Goal: Task Accomplishment & Management: Manage account settings

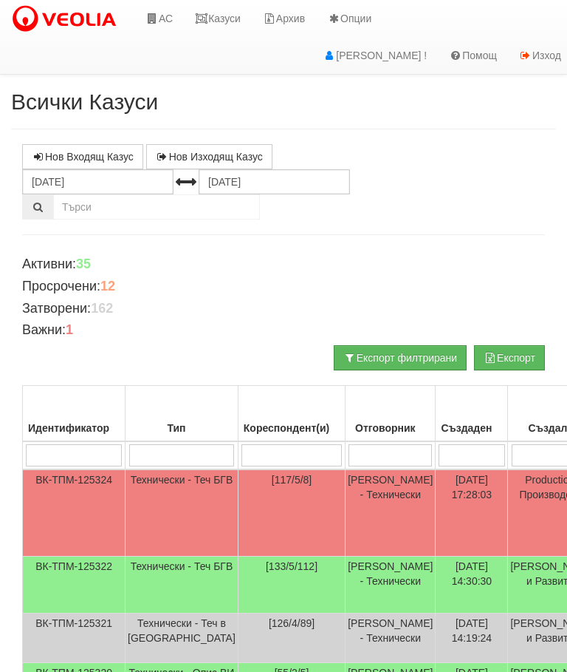
click at [172, 495] on td "Технически - Теч БГВ" at bounding box center [182, 512] width 113 height 87
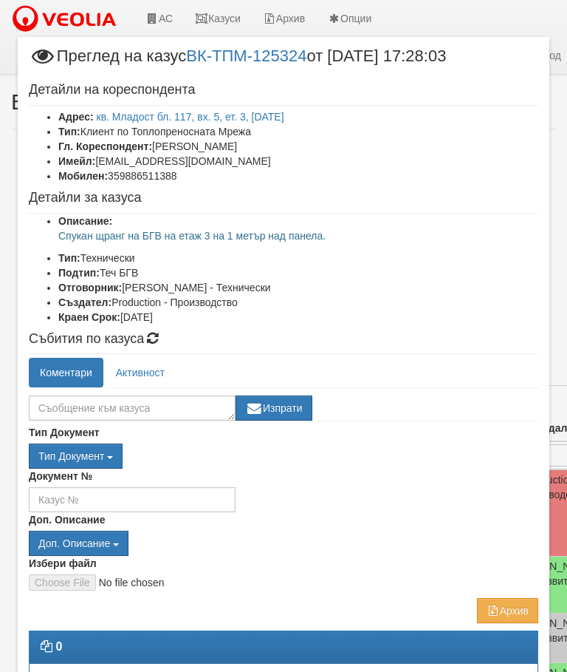
scroll to position [-1, 0]
click at [74, 404] on textarea at bounding box center [132, 407] width 207 height 25
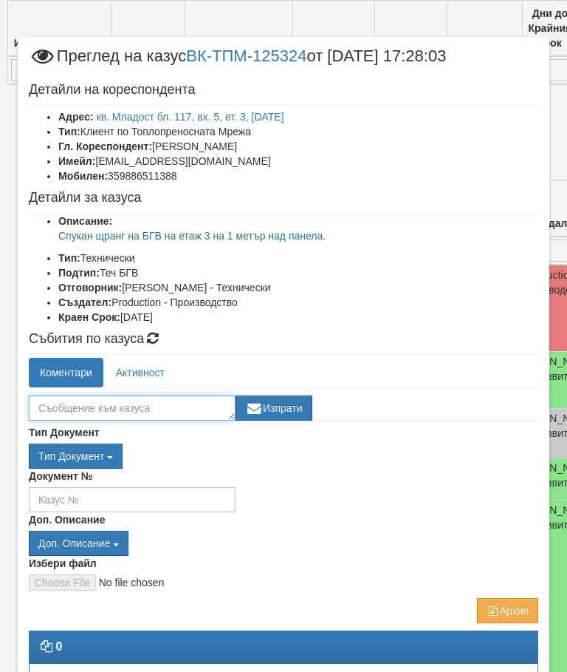
scroll to position [1085, 15]
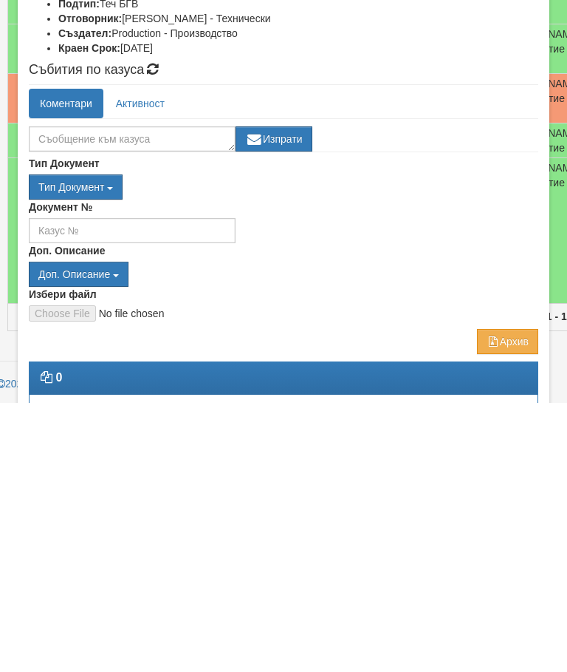
click at [474, 468] on div "Документ №" at bounding box center [284, 490] width 532 height 44
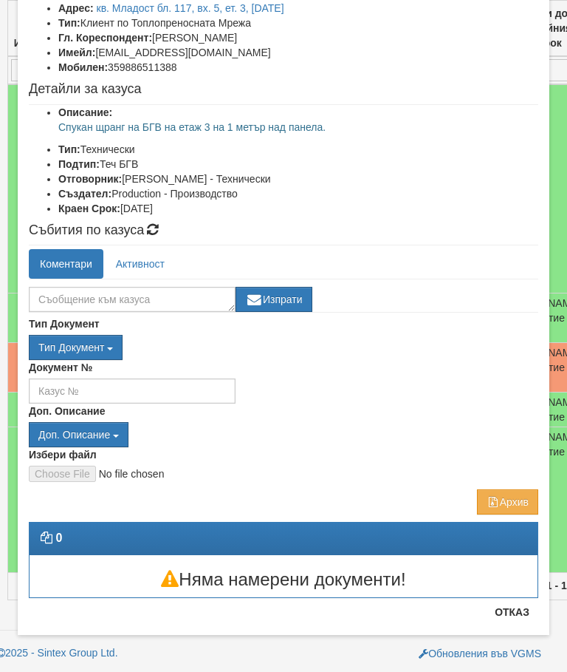
scroll to position [109, 0]
click at [511, 609] on button "Отказ" at bounding box center [512, 612] width 52 height 24
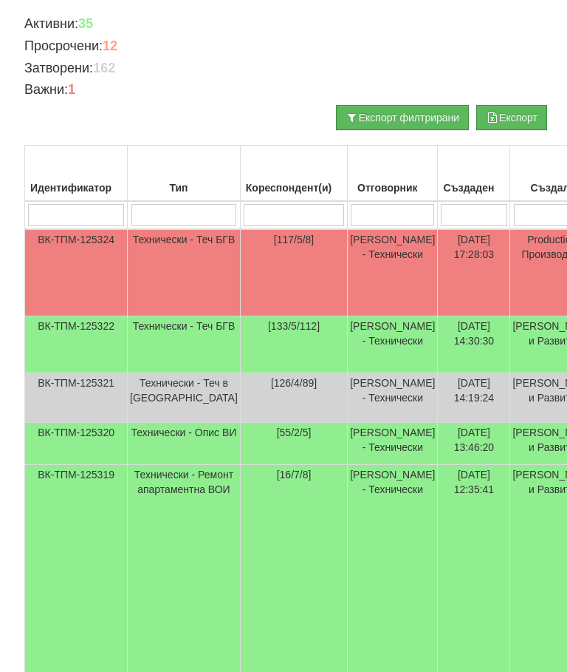
scroll to position [240, 0]
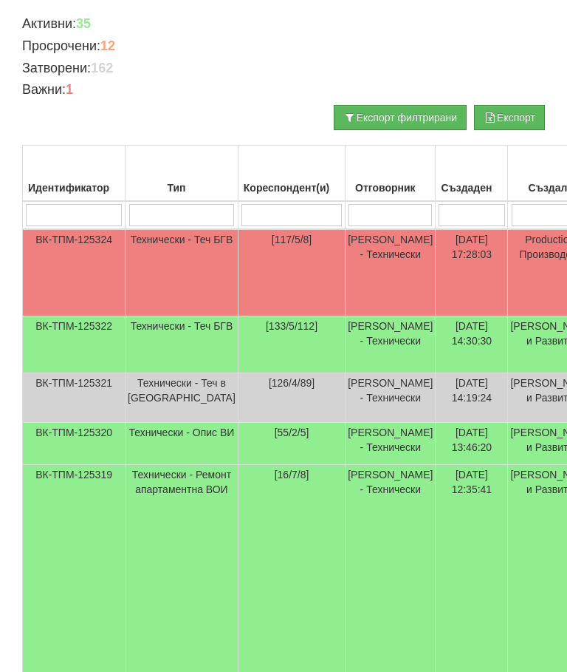
click at [164, 262] on td "Технически - Теч БГВ" at bounding box center [182, 272] width 113 height 87
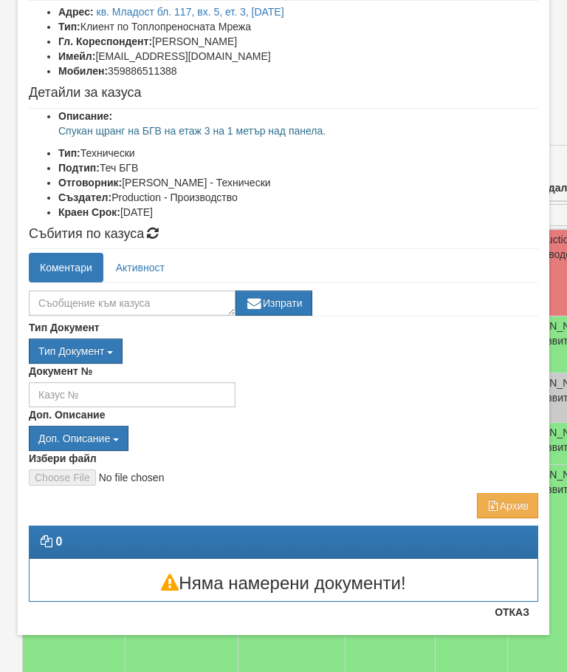
scroll to position [105, 0]
click at [517, 621] on button "Отказ" at bounding box center [512, 612] width 52 height 24
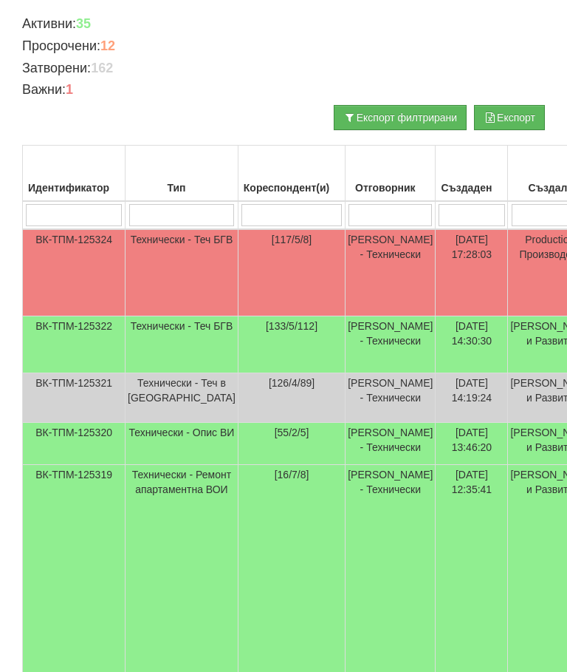
scroll to position [0, 0]
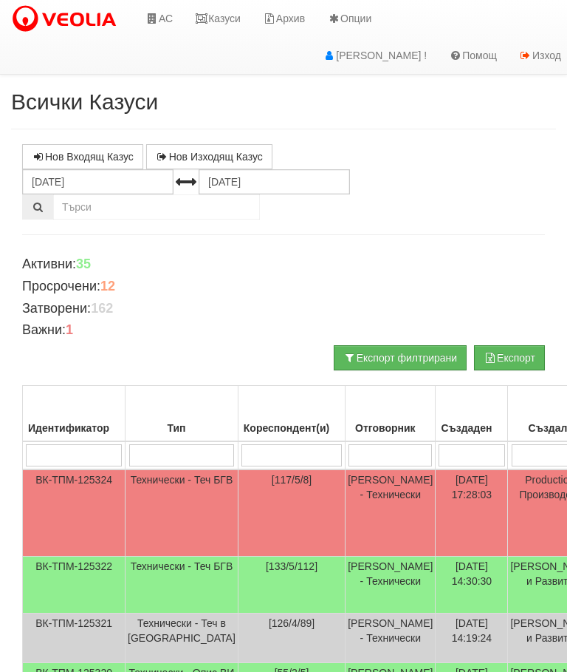
click at [221, 21] on link "Казуси" at bounding box center [218, 18] width 68 height 37
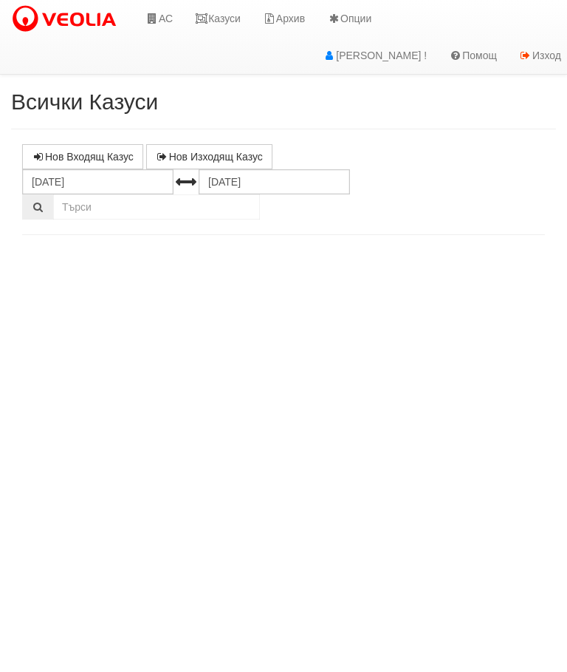
select select "10"
select select "1"
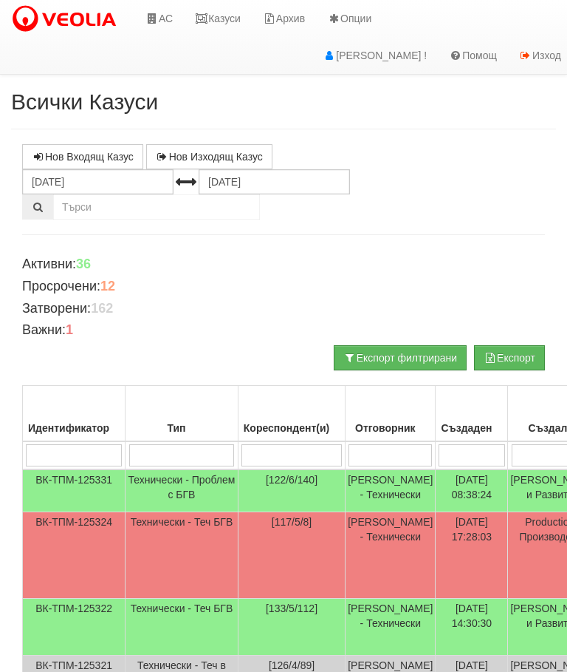
click at [160, 487] on td "Технически - Проблем с БГВ" at bounding box center [182, 490] width 113 height 43
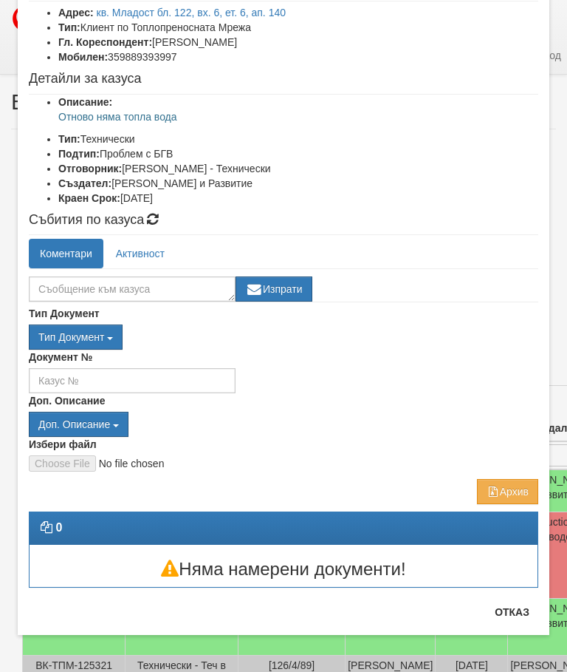
scroll to position [104, 0]
click at [525, 610] on button "Отказ" at bounding box center [512, 612] width 52 height 24
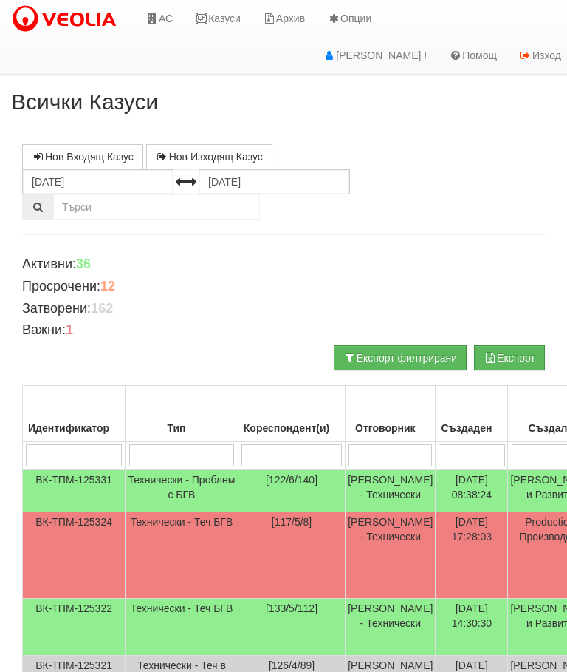
click at [247, 449] on input "search" at bounding box center [292, 455] width 100 height 22
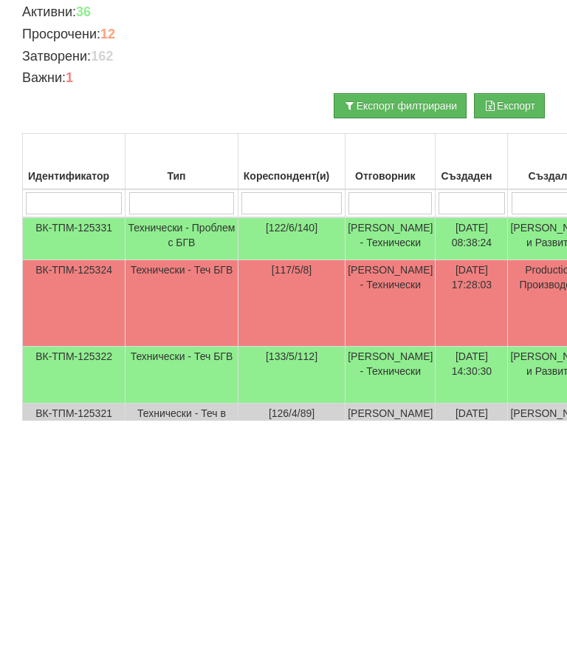
type input "1"
type input "122"
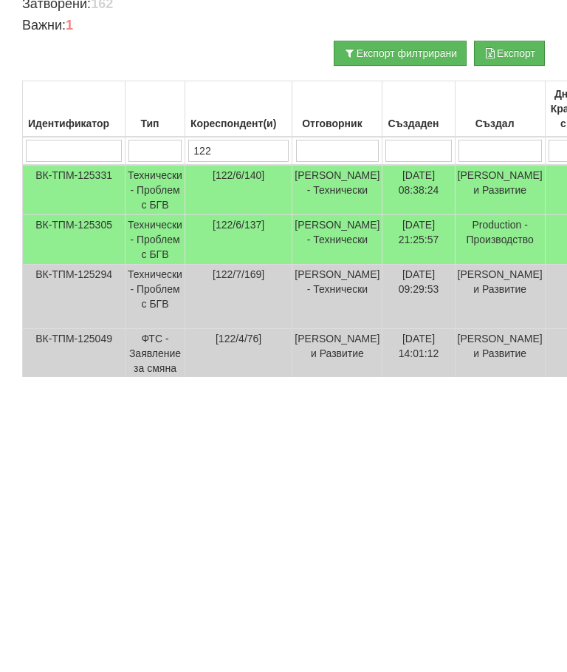
scroll to position [0, 0]
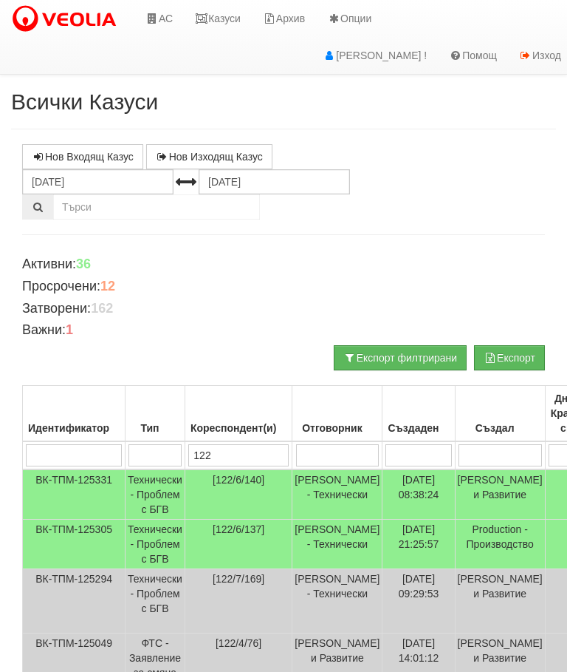
type input "122"
click at [225, 14] on link "Казуси" at bounding box center [218, 18] width 68 height 37
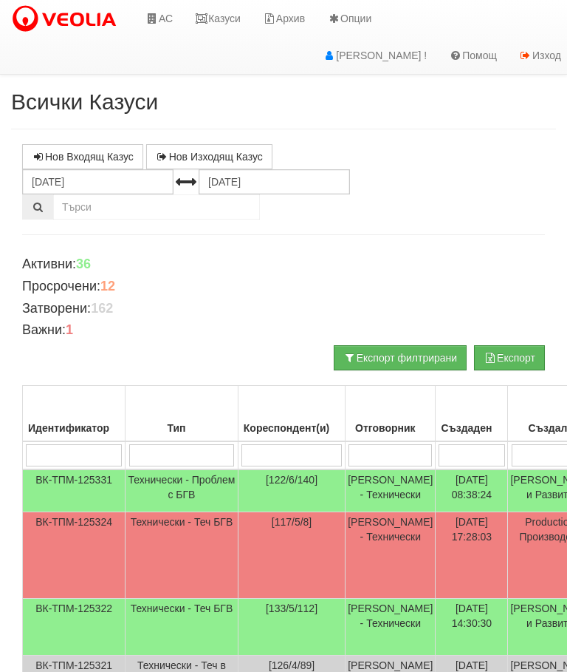
click at [224, 18] on link "Казуси" at bounding box center [218, 18] width 68 height 37
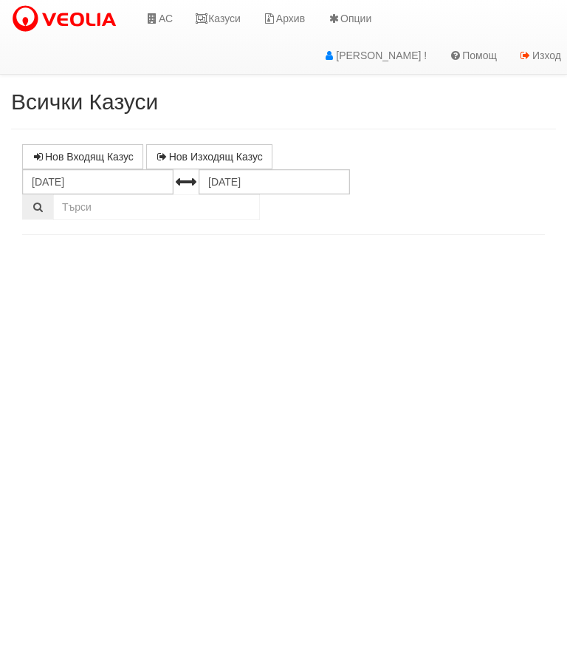
select select "10"
select select "1"
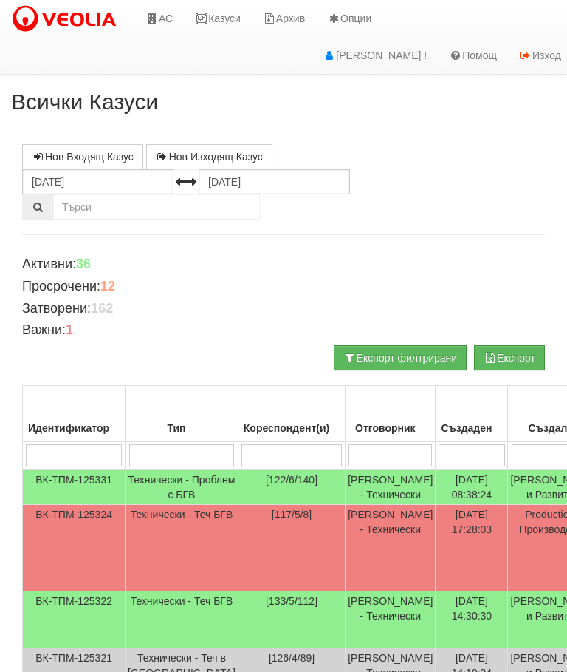
click at [211, 18] on link "Казуси" at bounding box center [218, 18] width 68 height 37
click at [222, 21] on link "Казуси" at bounding box center [218, 18] width 68 height 37
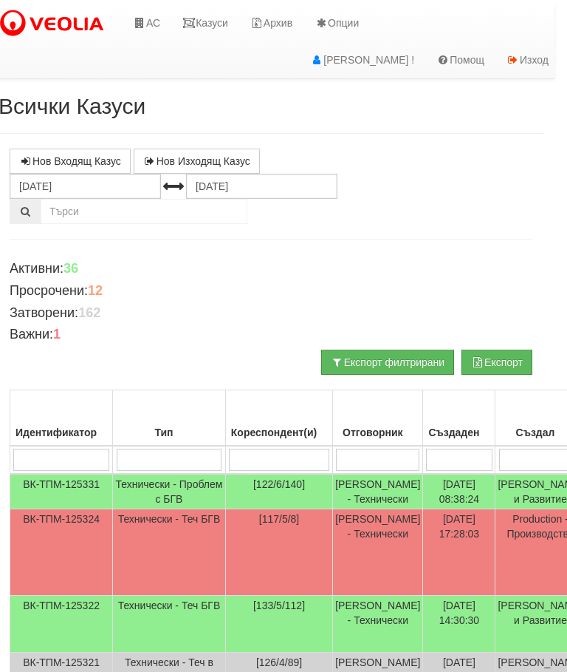
scroll to position [0, 13]
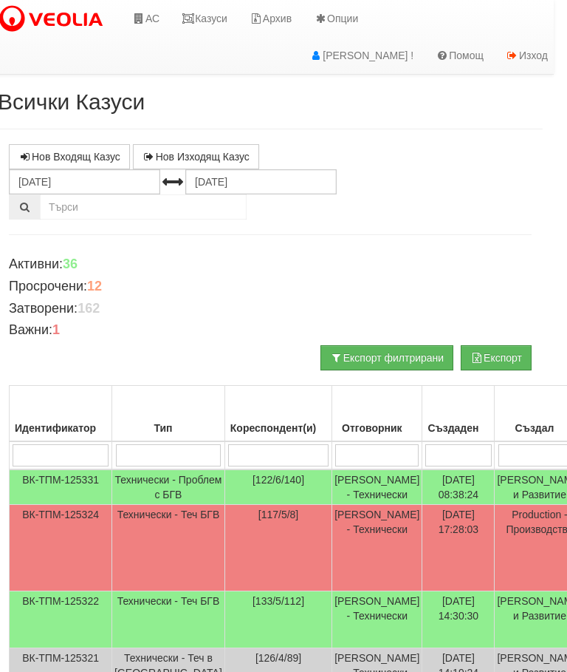
click at [209, 14] on link "Казуси" at bounding box center [205, 18] width 68 height 37
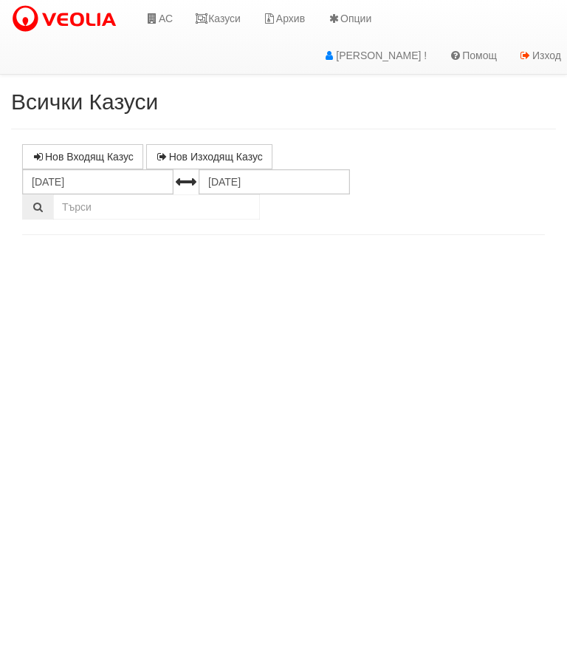
select select "10"
select select "1"
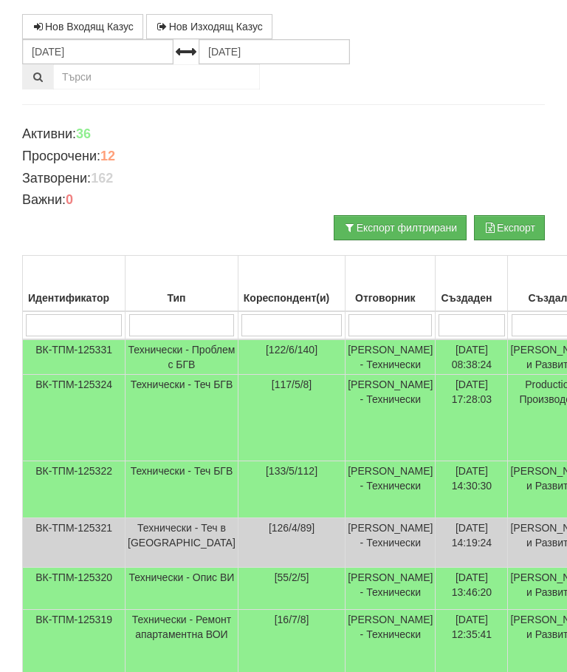
scroll to position [126, 0]
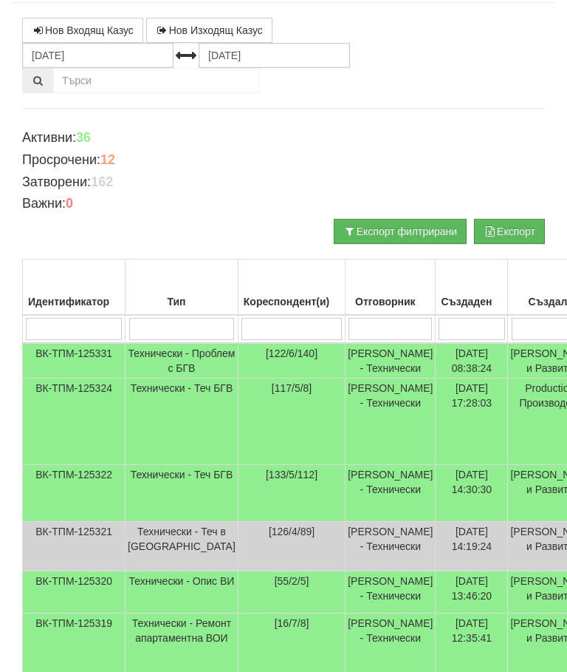
click at [164, 423] on td "Технически - Теч БГВ" at bounding box center [182, 421] width 113 height 86
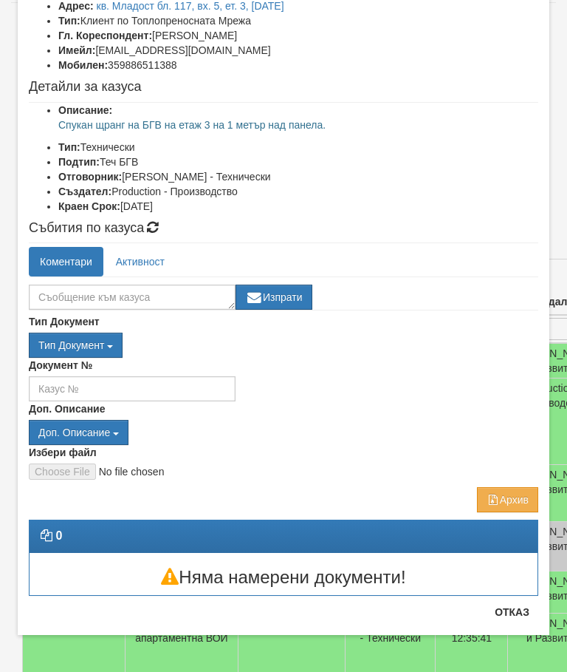
scroll to position [55, 0]
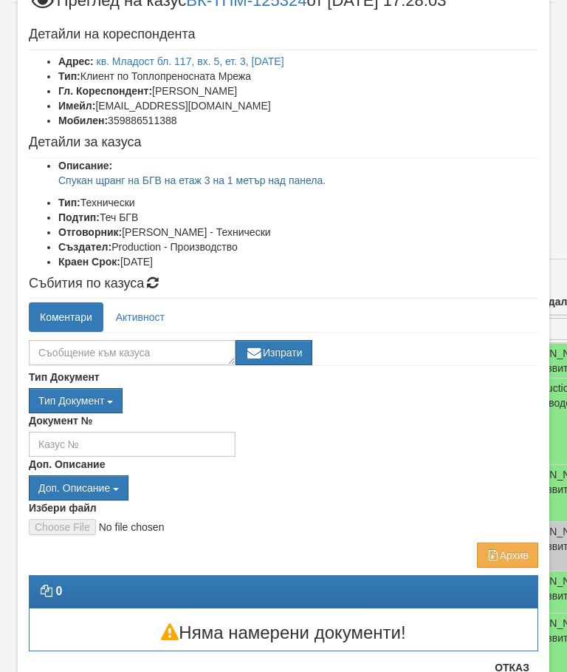
click at [519, 514] on div "Избери файл" at bounding box center [284, 517] width 532 height 35
click at [515, 669] on button "Отказ" at bounding box center [512, 667] width 52 height 24
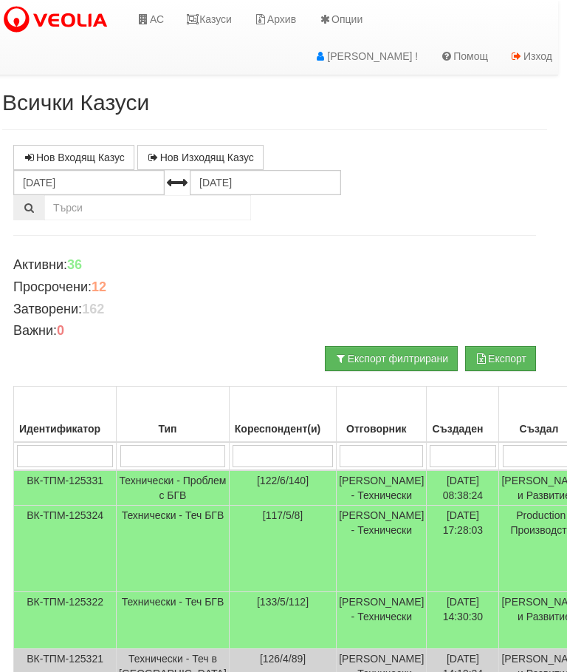
scroll to position [0, 9]
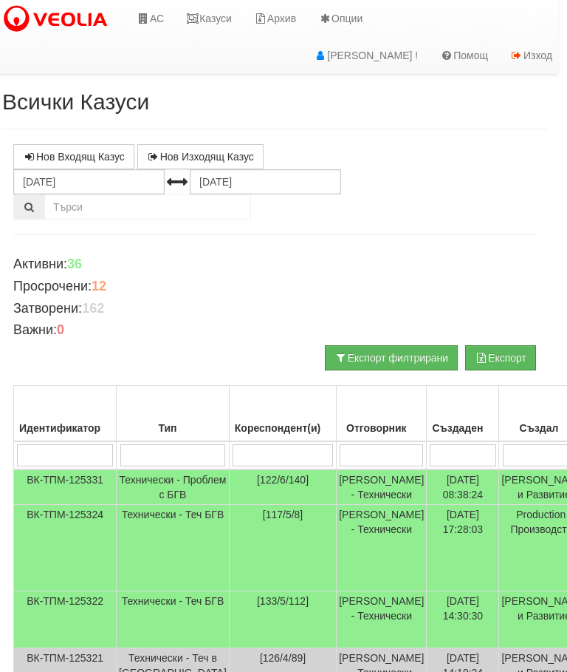
click at [221, 20] on link "Казуси" at bounding box center [209, 18] width 68 height 37
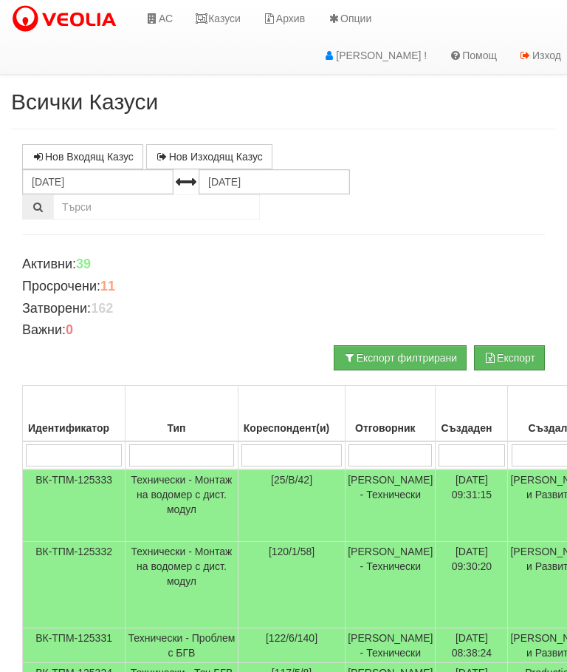
click at [224, 8] on link "Казуси" at bounding box center [218, 18] width 68 height 37
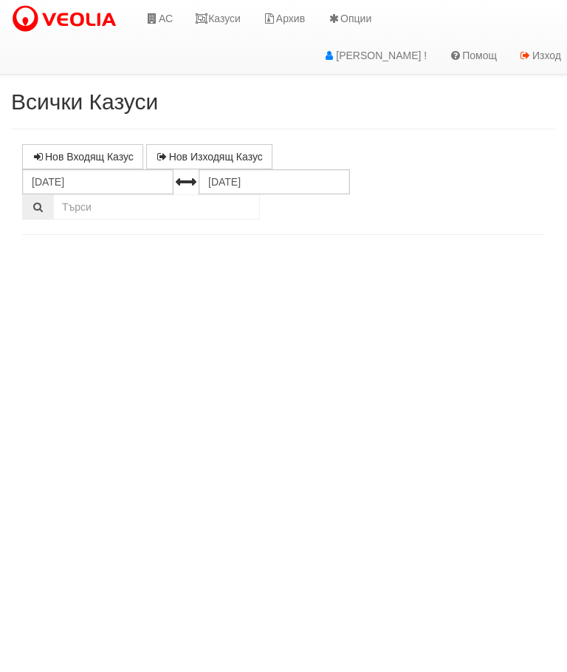
select select "10"
select select "1"
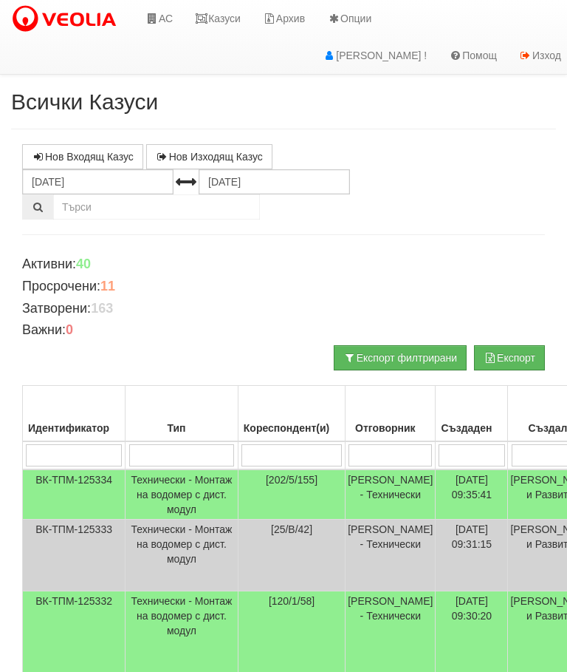
click at [222, 20] on link "Казуси" at bounding box center [218, 18] width 68 height 37
click at [235, 12] on link "Казуси" at bounding box center [218, 18] width 68 height 37
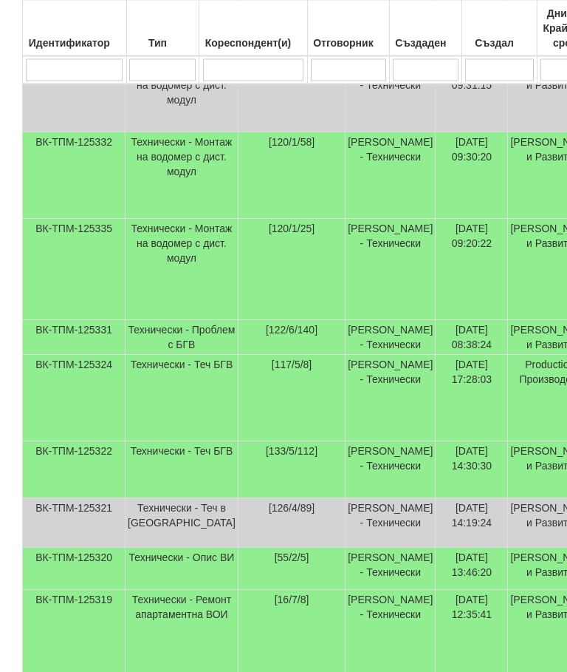
scroll to position [460, 0]
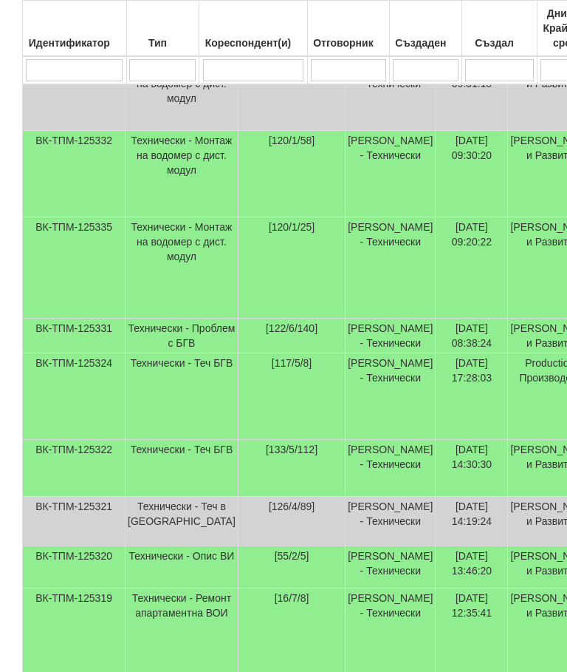
click at [164, 401] on td "Технически - Теч БГВ" at bounding box center [182, 396] width 113 height 86
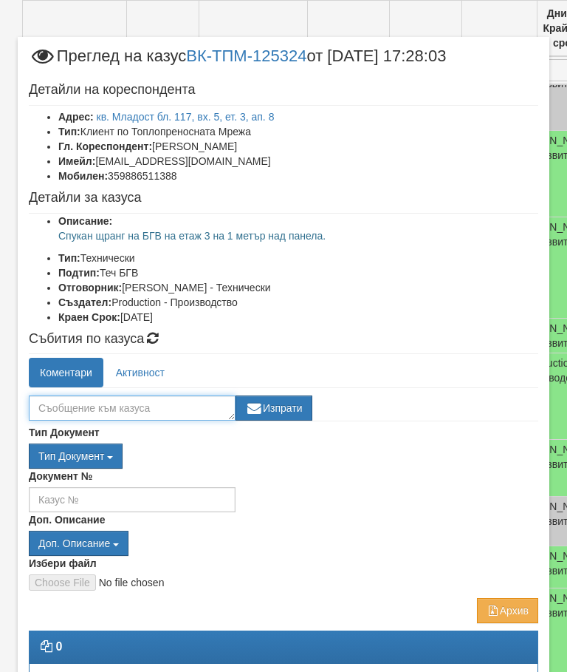
click at [67, 411] on textarea at bounding box center [132, 407] width 207 height 25
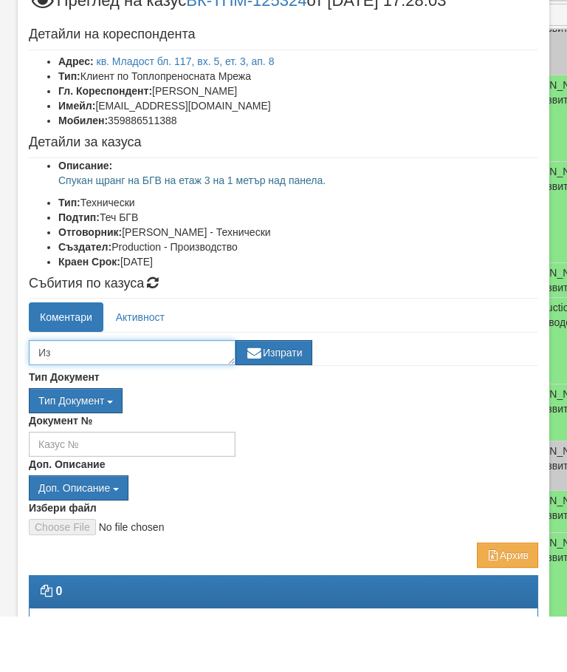
type textarea "И"
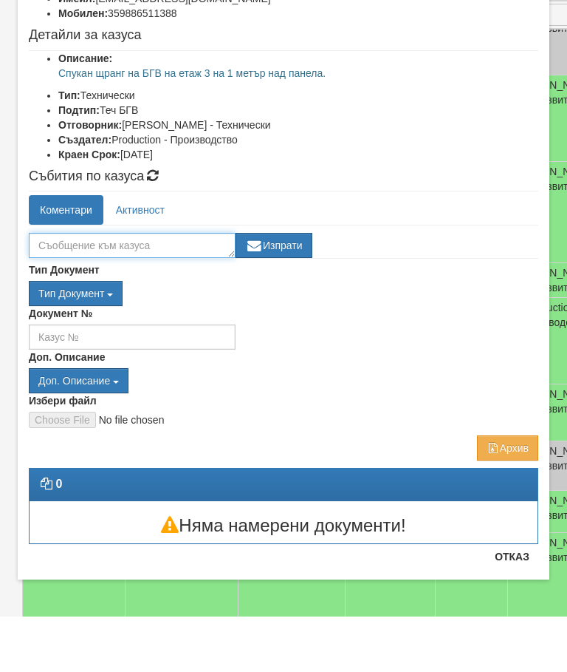
scroll to position [107, 0]
click at [474, 361] on div "Документ №" at bounding box center [284, 383] width 532 height 44
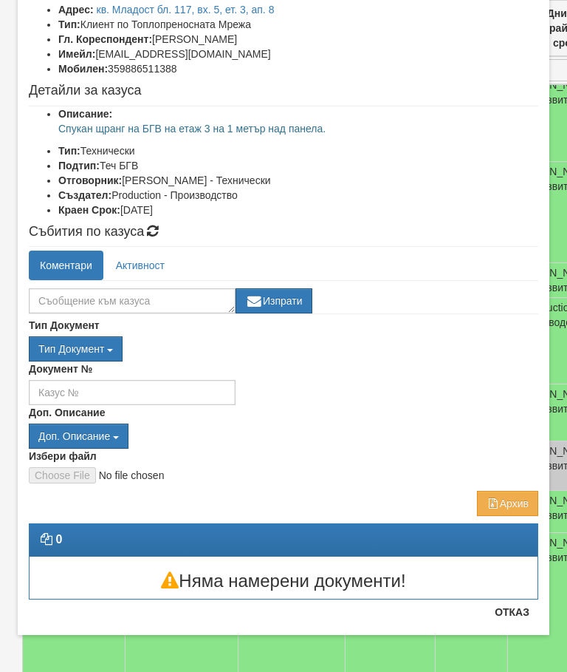
click at [516, 621] on button "Отказ" at bounding box center [512, 612] width 52 height 24
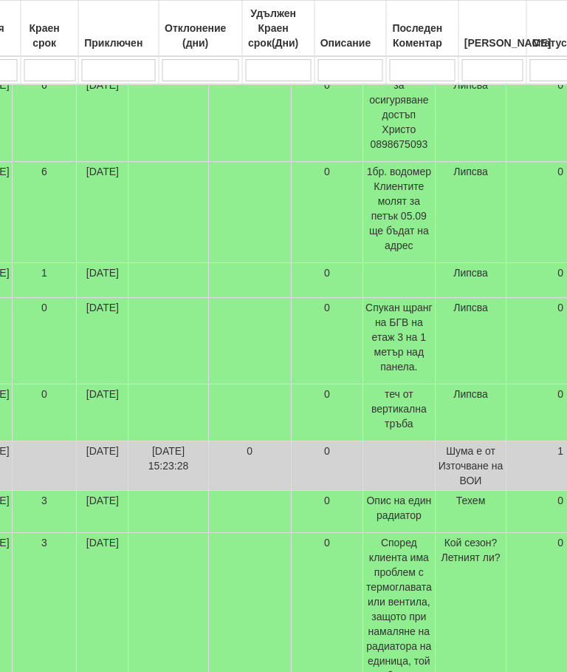
scroll to position [516, 599]
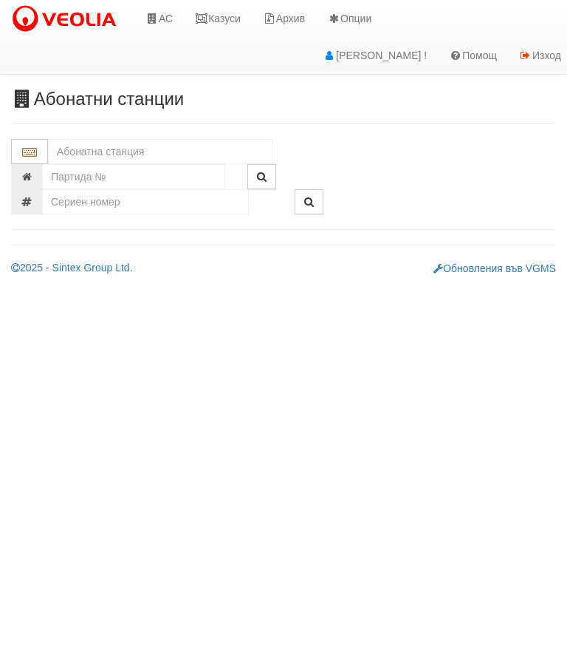
scroll to position [0, 5]
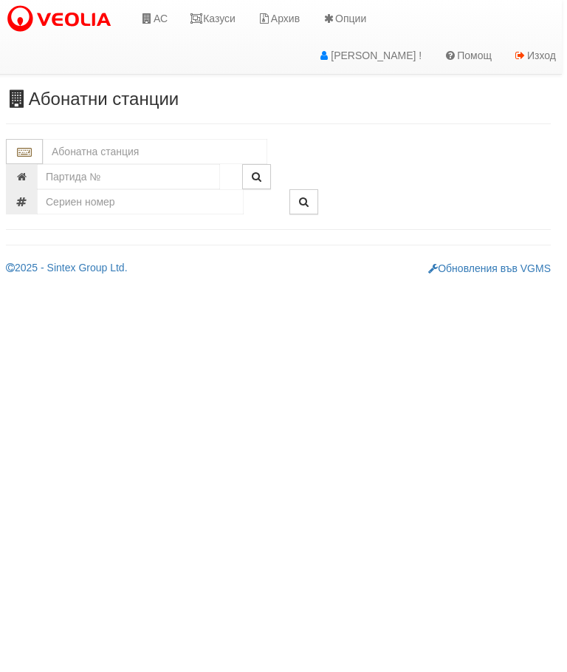
click at [222, 27] on link "Казуси" at bounding box center [213, 18] width 68 height 37
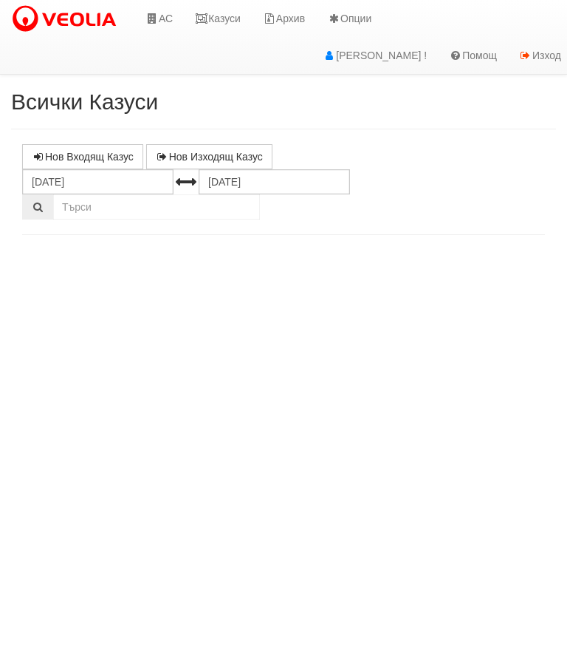
select select "10"
select select "1"
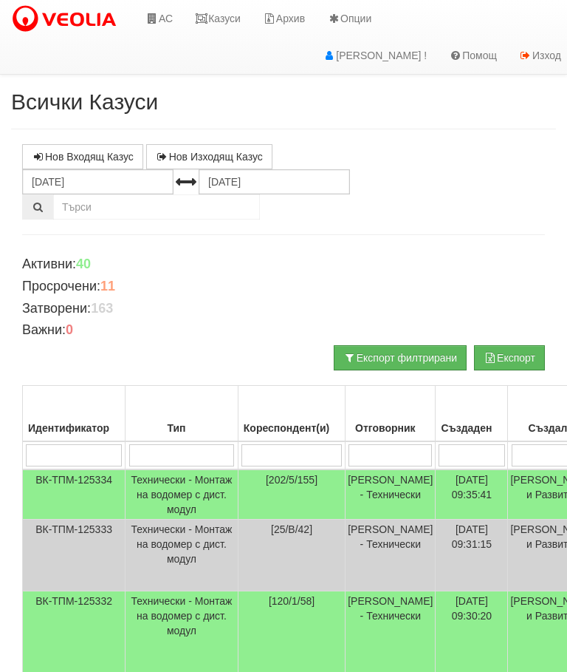
click at [220, 21] on link "Казуси" at bounding box center [218, 18] width 68 height 37
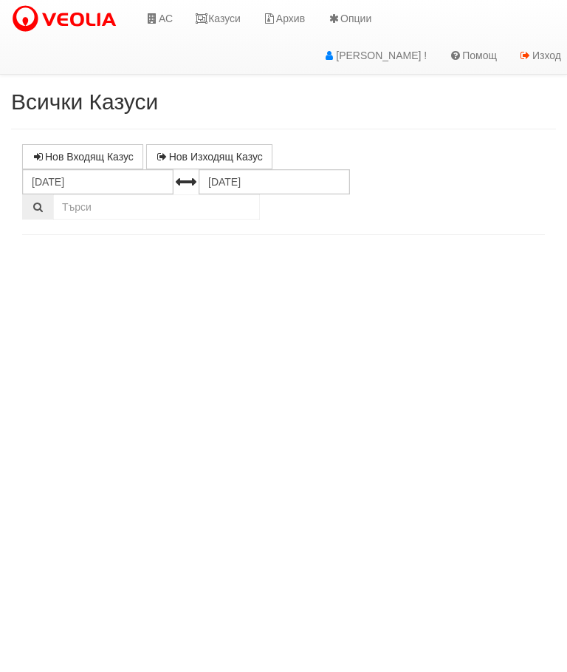
select select "10"
select select "1"
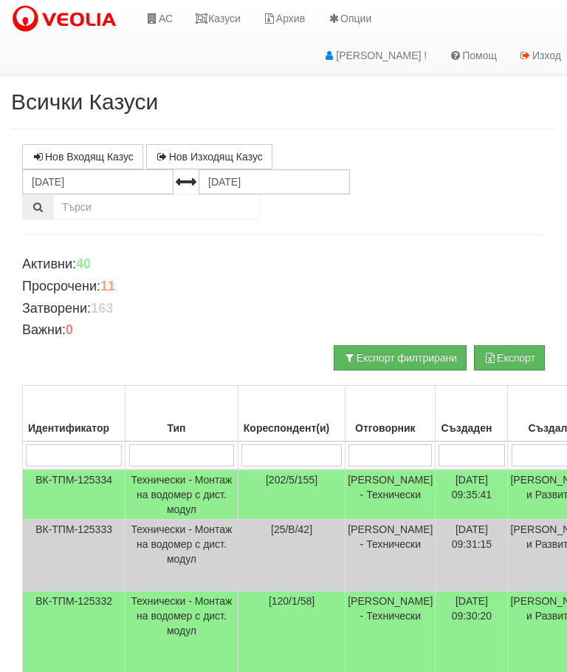
click at [222, 10] on link "Казуси" at bounding box center [218, 18] width 68 height 37
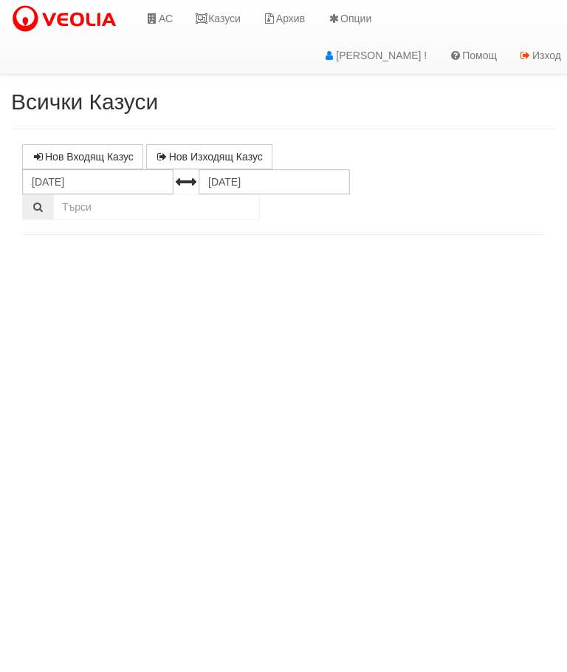
select select "10"
select select "1"
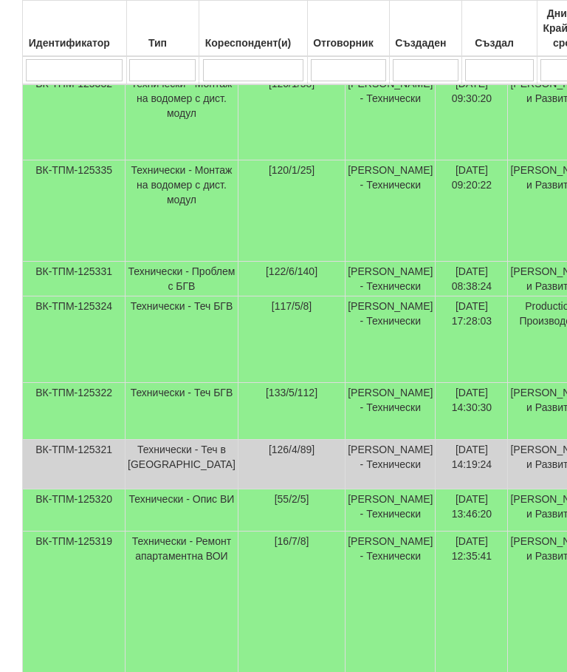
scroll to position [520, 0]
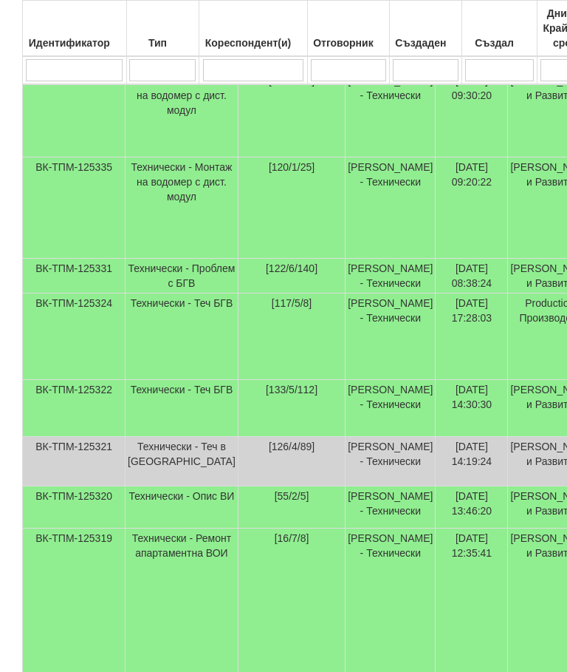
click at [154, 344] on td "Технически - Теч БГВ" at bounding box center [182, 336] width 113 height 86
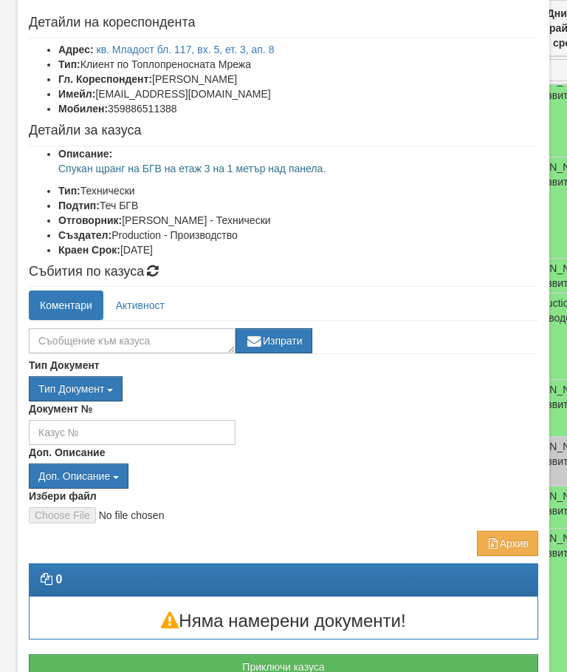
scroll to position [61, 0]
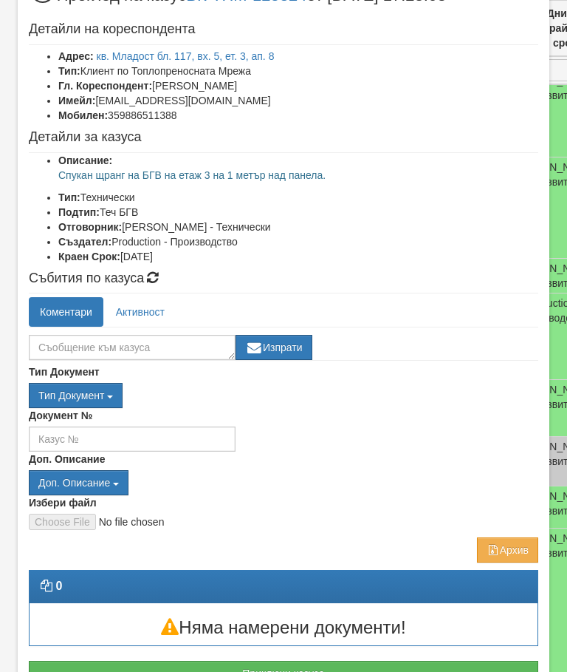
click at [146, 320] on link "Активност" at bounding box center [140, 312] width 71 height 30
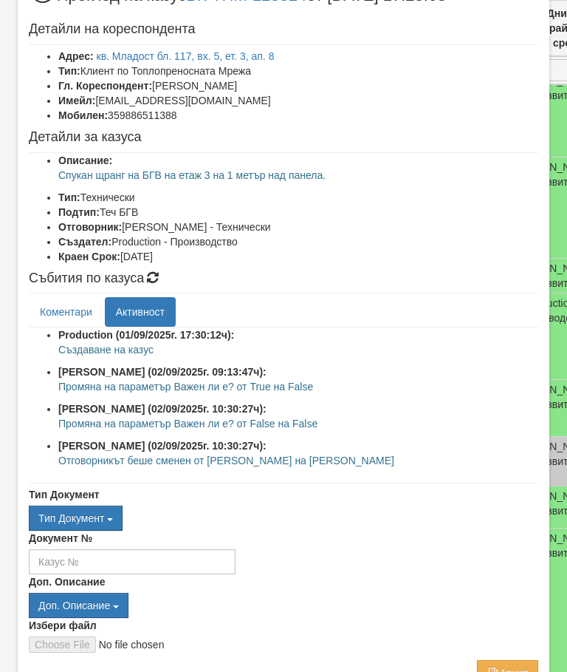
click at [64, 304] on link "Коментари" at bounding box center [66, 312] width 75 height 30
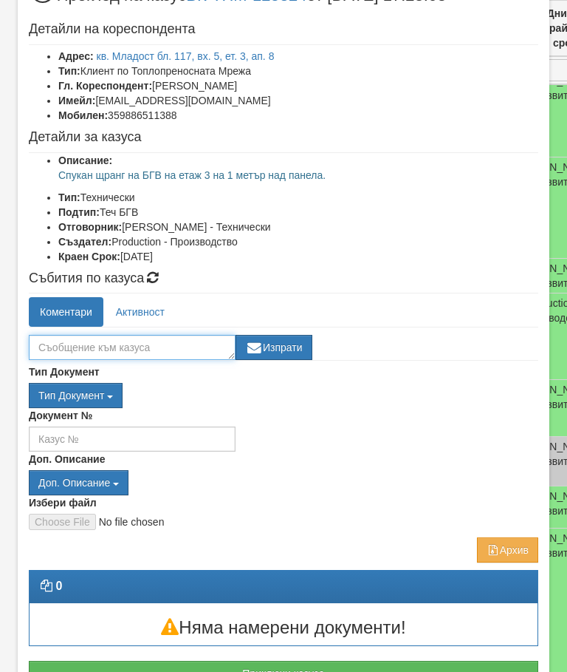
click at [62, 347] on textarea at bounding box center [132, 347] width 207 height 25
type textarea "Чакат маистора"
click at [275, 344] on button "Изпрати" at bounding box center [274, 347] width 77 height 25
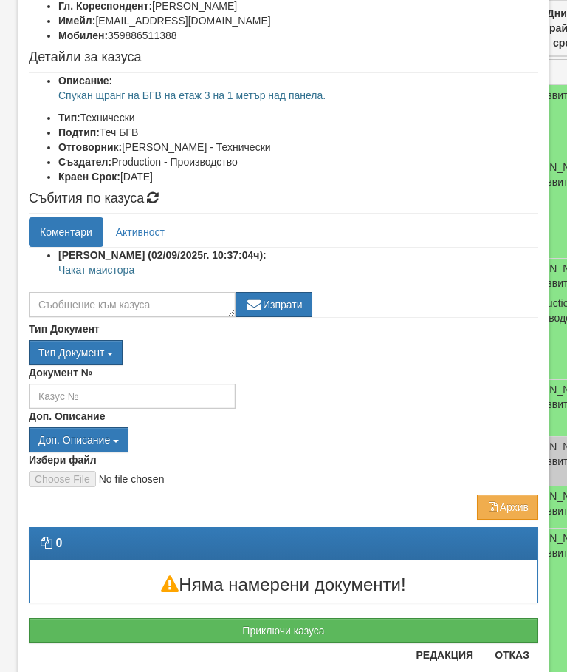
scroll to position [173, 0]
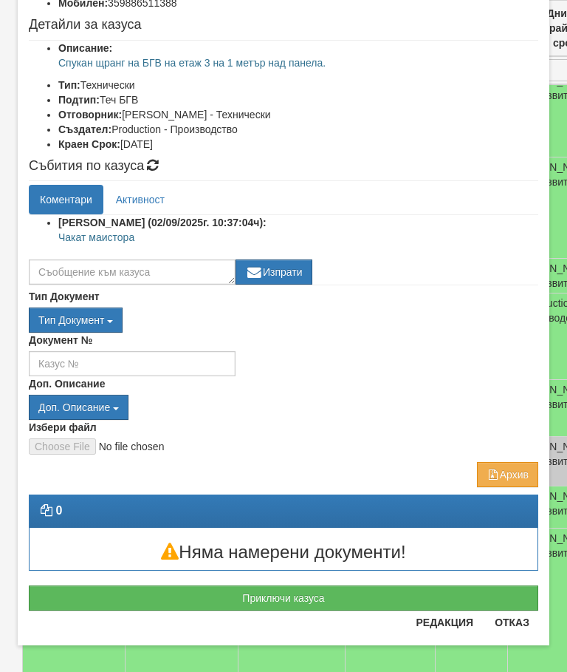
click at [290, 603] on button "Приключи казуса" at bounding box center [284, 597] width 510 height 25
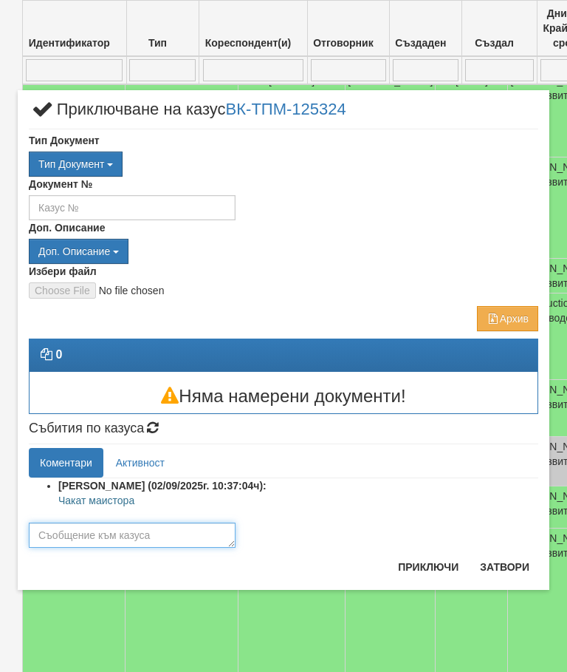
click at [60, 527] on textarea at bounding box center [132, 534] width 207 height 25
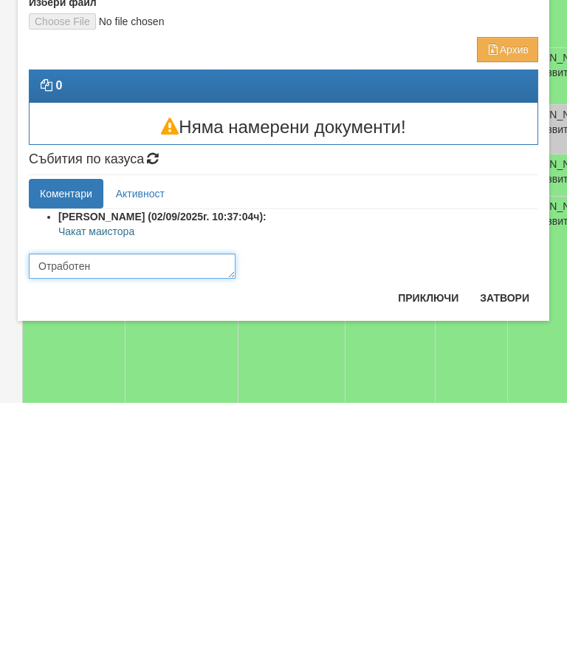
type textarea "Отработен"
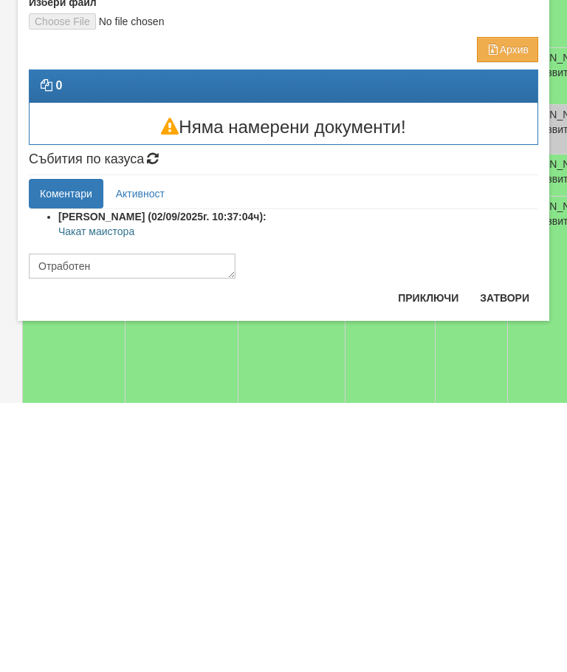
click at [421, 555] on button "Приключи" at bounding box center [428, 567] width 78 height 24
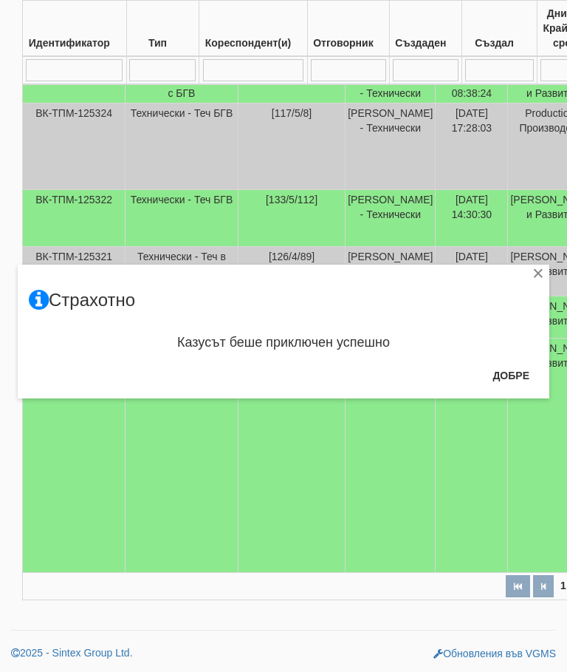
click at [519, 369] on button "Добре" at bounding box center [511, 376] width 55 height 24
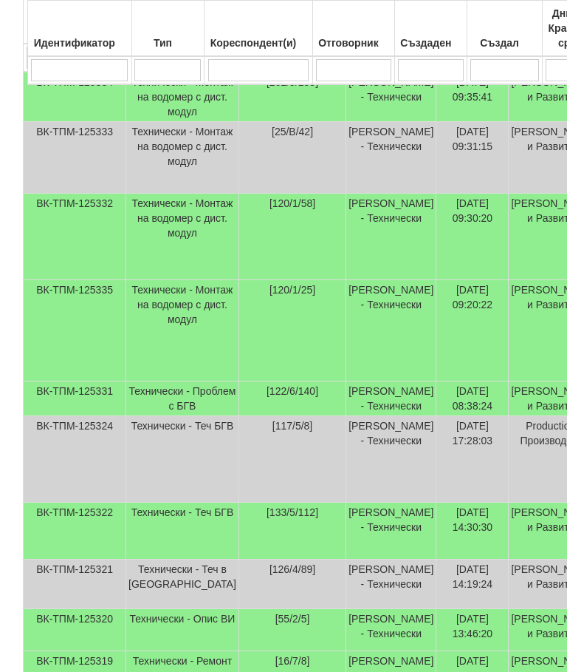
scroll to position [398, 0]
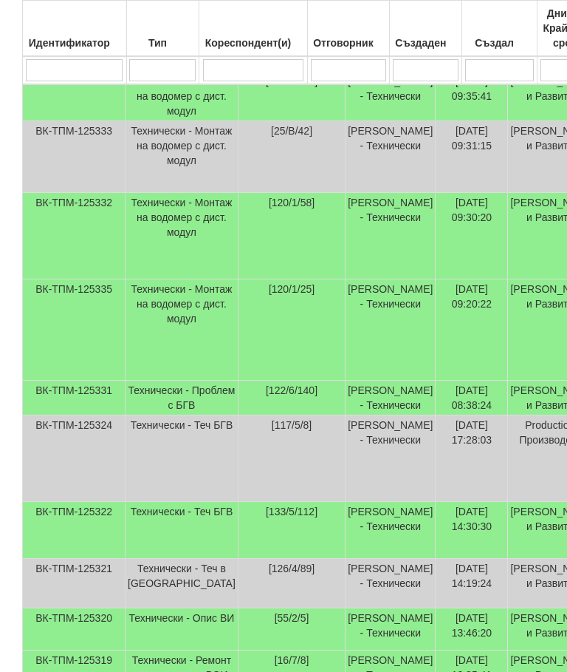
click at [163, 313] on td "Технически - Монтаж на водомер с дист. модул" at bounding box center [182, 329] width 113 height 101
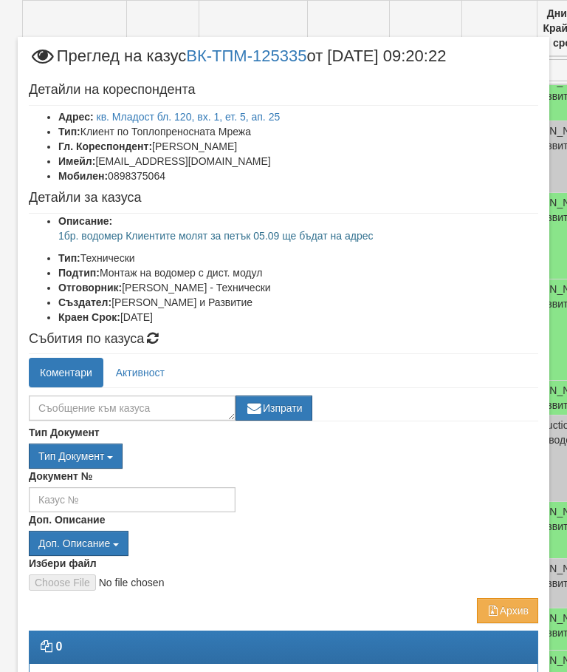
click at [151, 347] on div "Събития по казуса Коментари Активност Изпрати Женя Димитрова (02/09/2025г. 09:3…" at bounding box center [284, 376] width 510 height 89
click at [140, 369] on link "Активност" at bounding box center [140, 373] width 71 height 30
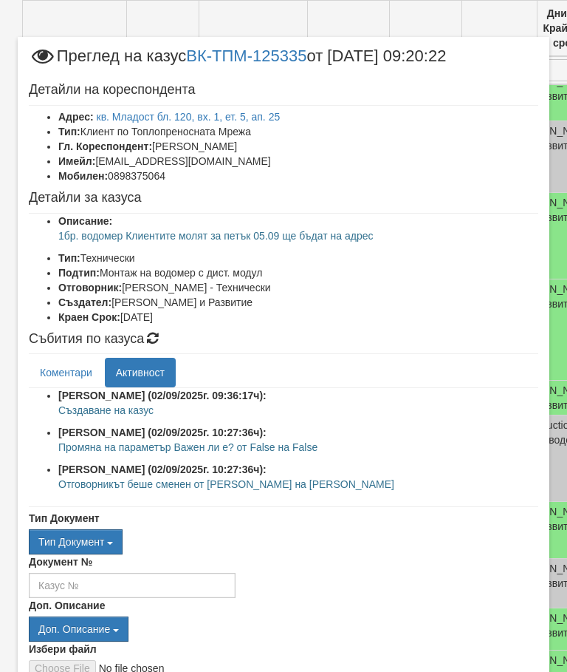
click at [62, 369] on link "Коментари" at bounding box center [66, 373] width 75 height 30
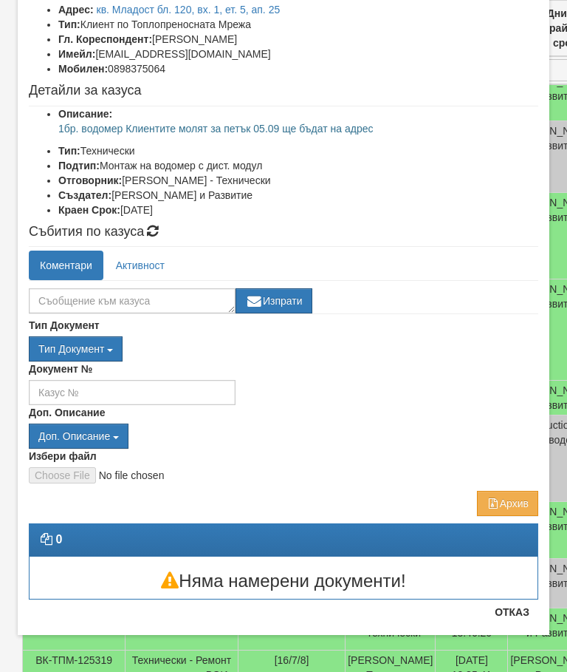
scroll to position [107, 0]
click at [519, 617] on button "Отказ" at bounding box center [512, 612] width 52 height 24
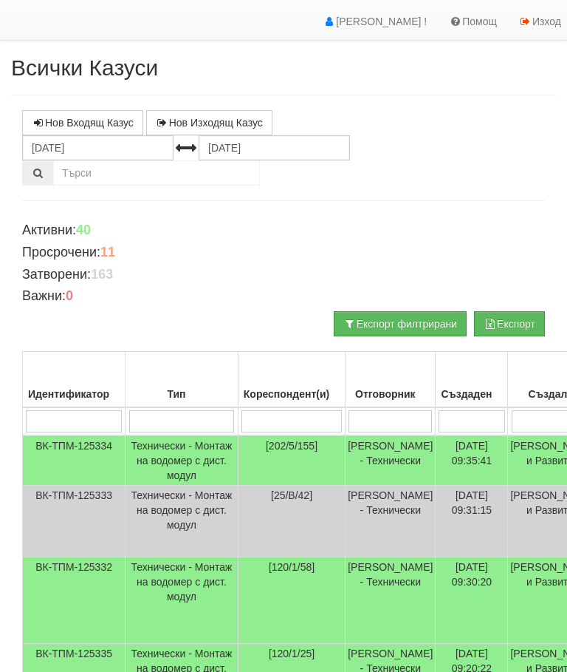
scroll to position [0, 0]
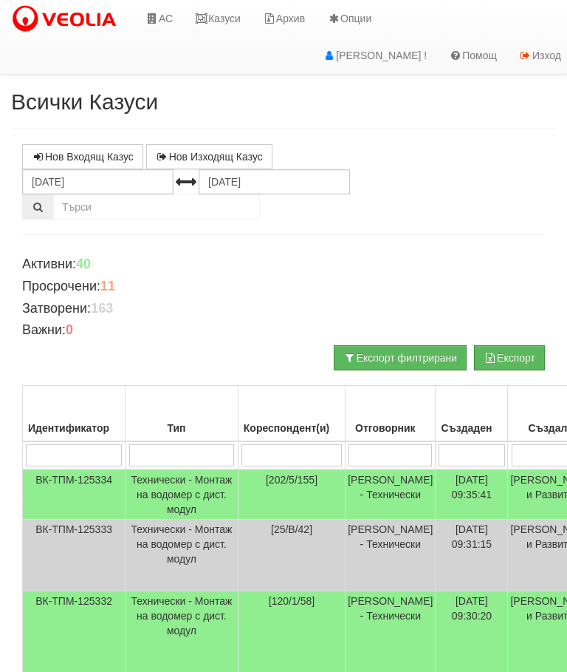
click at [236, 10] on link "Казуси" at bounding box center [218, 18] width 68 height 37
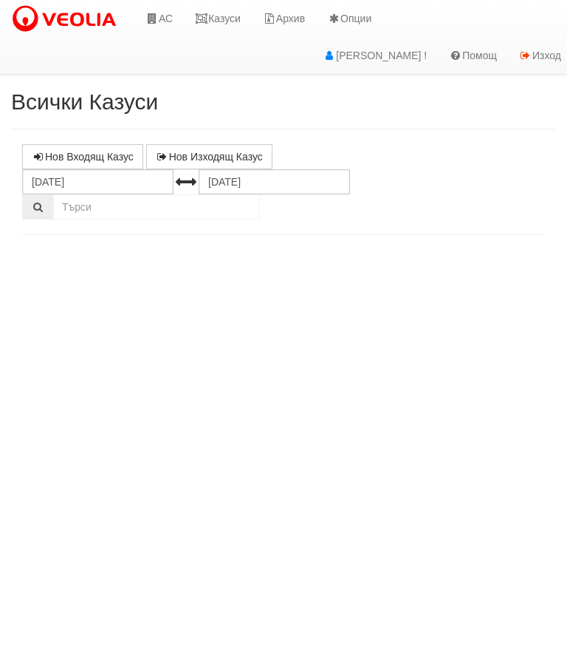
select select "10"
select select "1"
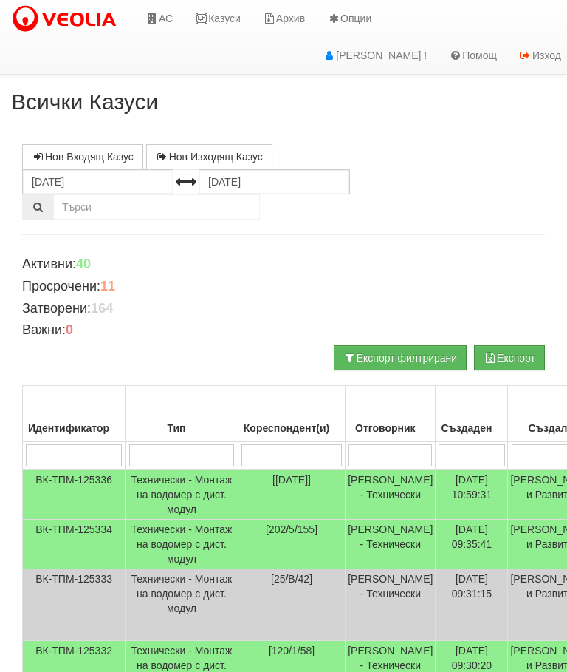
click at [217, 21] on link "Казуси" at bounding box center [218, 18] width 68 height 37
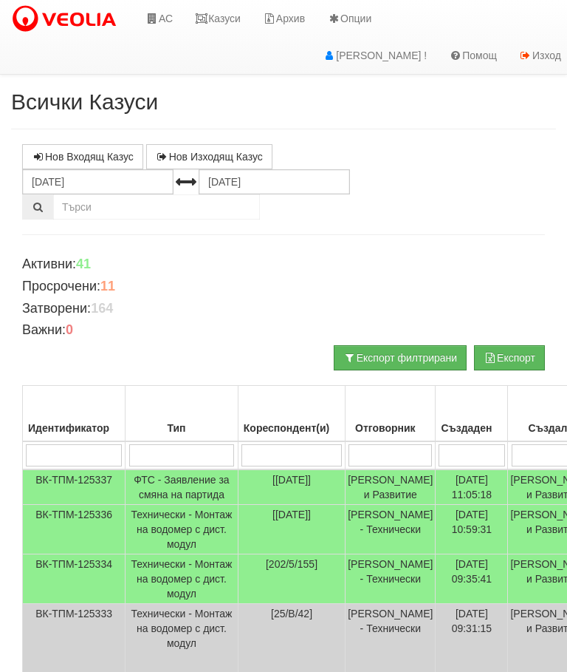
click at [221, 11] on link "Казуси" at bounding box center [218, 18] width 68 height 37
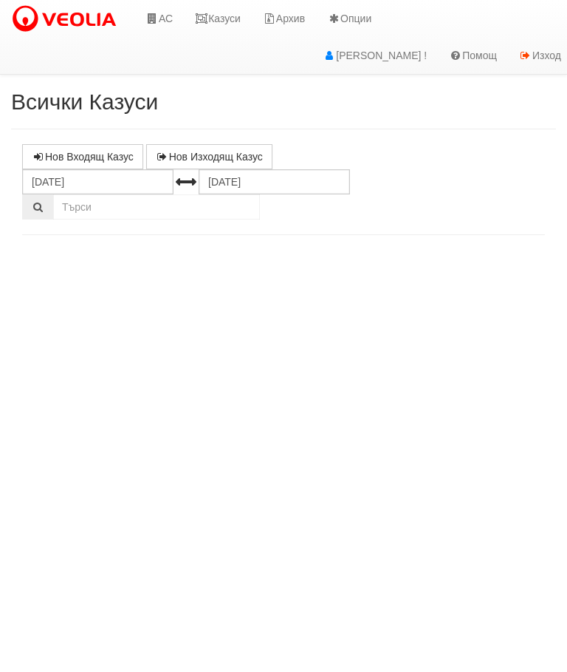
select select "10"
select select "1"
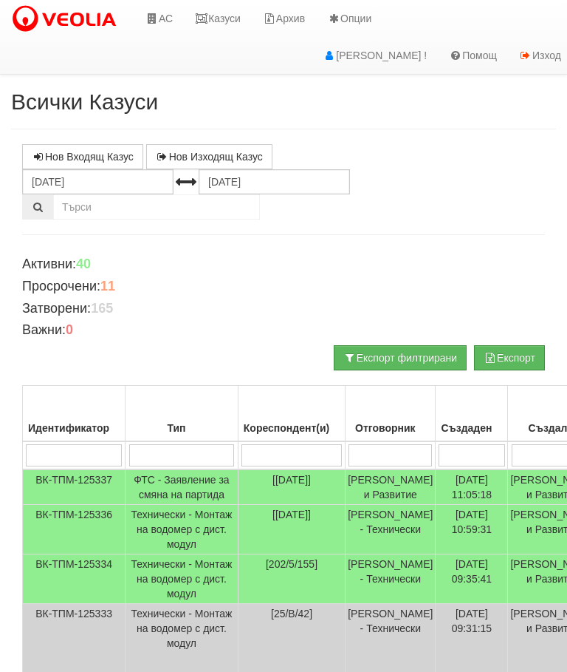
click at [223, 11] on link "Казуси" at bounding box center [218, 18] width 68 height 37
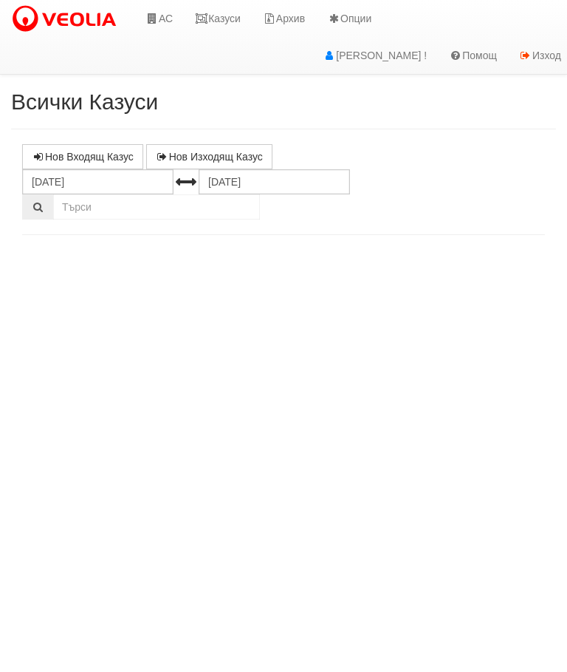
select select "10"
select select "1"
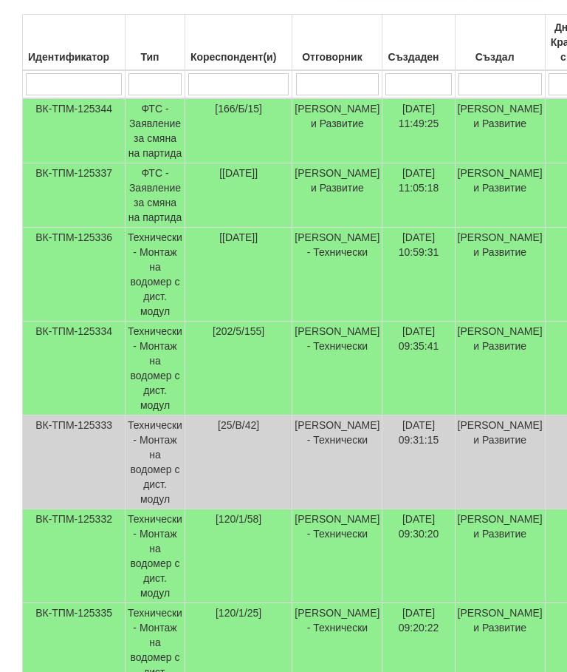
scroll to position [372, 0]
click at [159, 359] on td "Технически - Монтаж на водомер с дист. модул" at bounding box center [156, 368] width 60 height 94
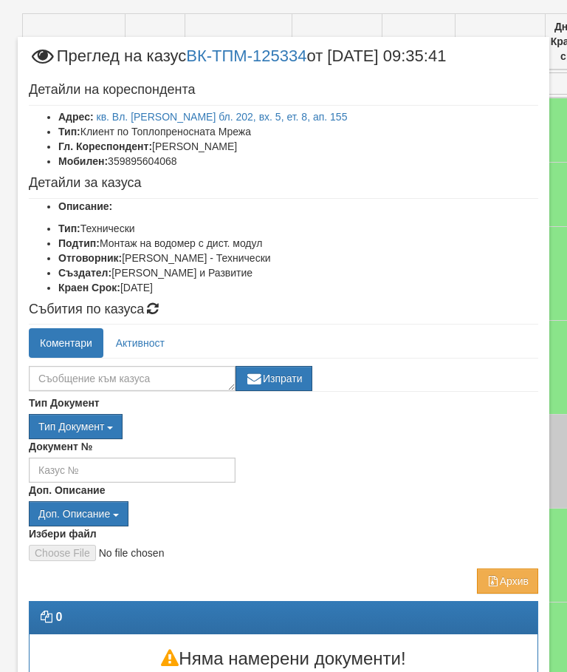
click at [146, 338] on link "Активност" at bounding box center [140, 343] width 71 height 30
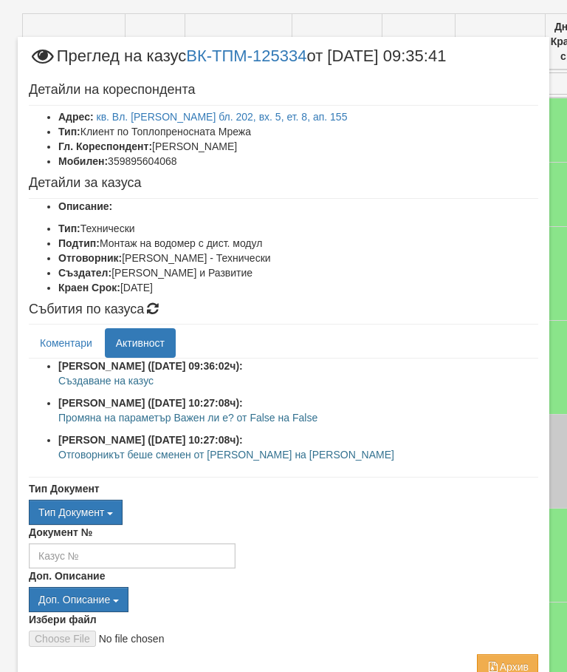
click at [53, 337] on link "Коментари" at bounding box center [66, 343] width 75 height 30
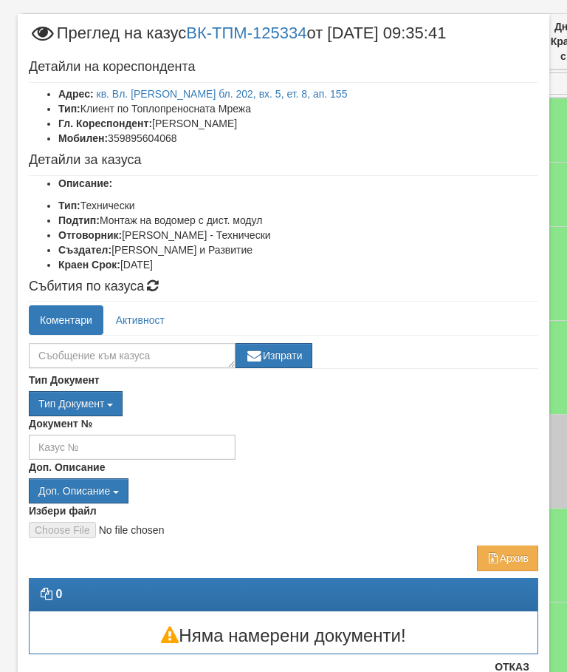
scroll to position [22, 0]
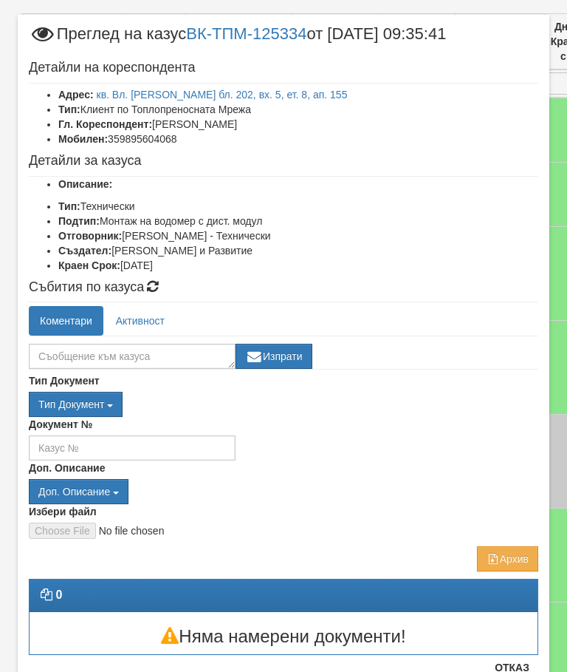
click at [528, 671] on button "Отказ" at bounding box center [512, 667] width 52 height 24
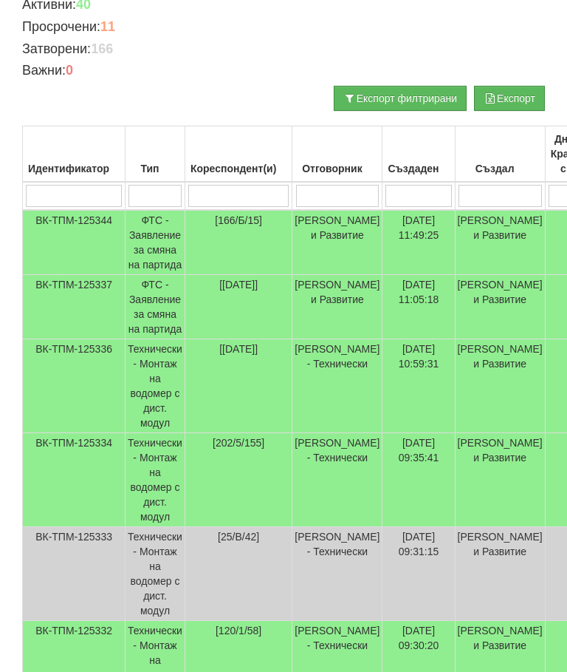
scroll to position [0, 0]
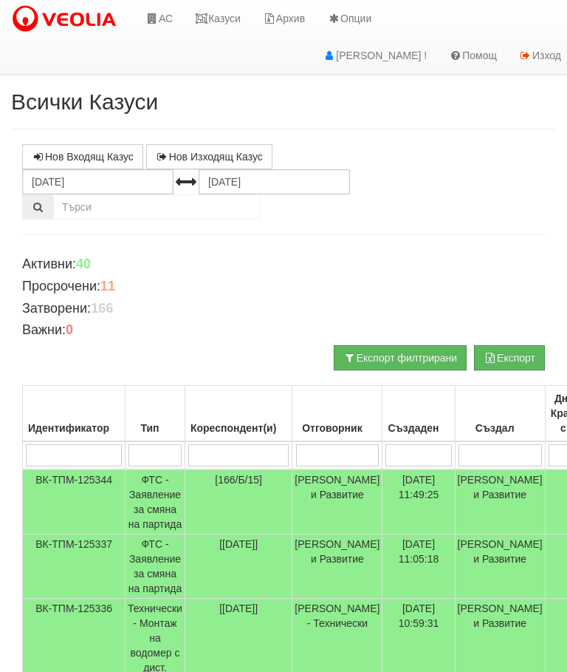
click at [223, 4] on link "Казуси" at bounding box center [218, 18] width 68 height 37
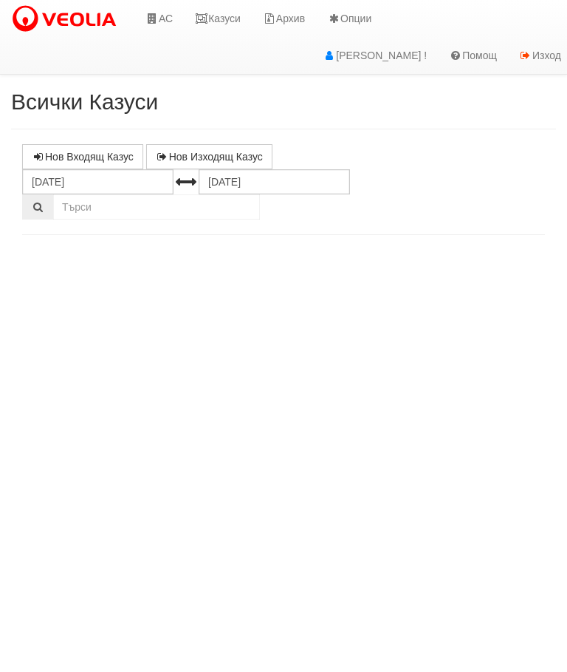
select select "10"
select select "1"
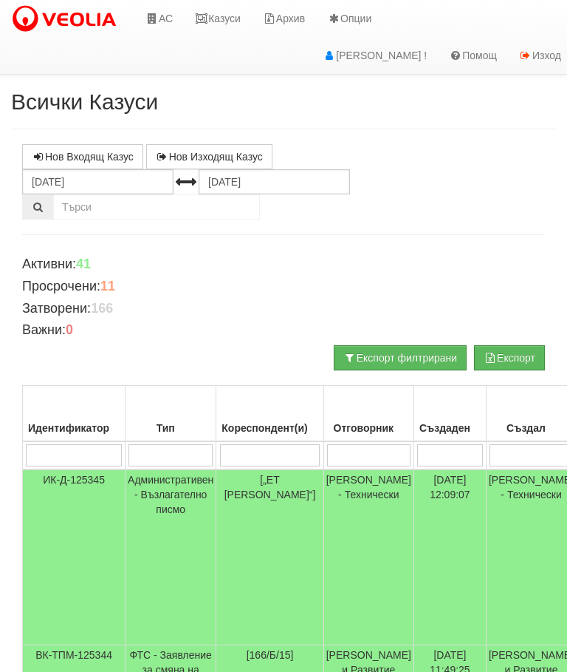
click at [208, 17] on icon at bounding box center [201, 18] width 13 height 10
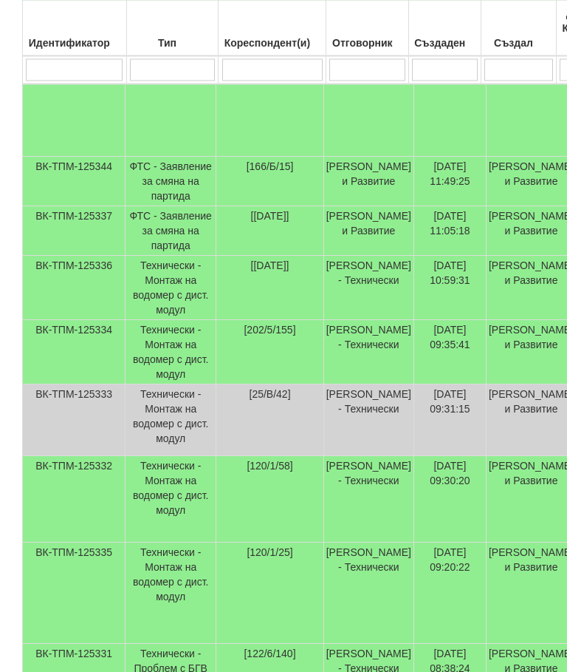
scroll to position [488, 0]
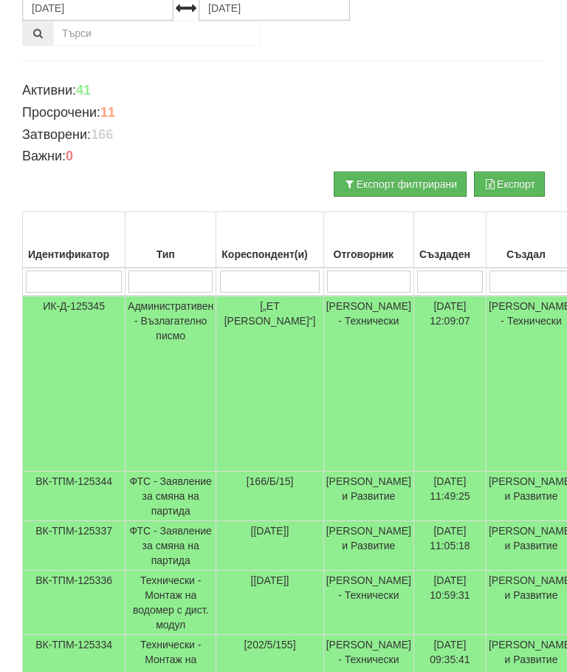
click at [272, 274] on input "search" at bounding box center [270, 281] width 100 height 22
click at [373, 279] on input "search" at bounding box center [368, 282] width 83 height 22
type input "С"
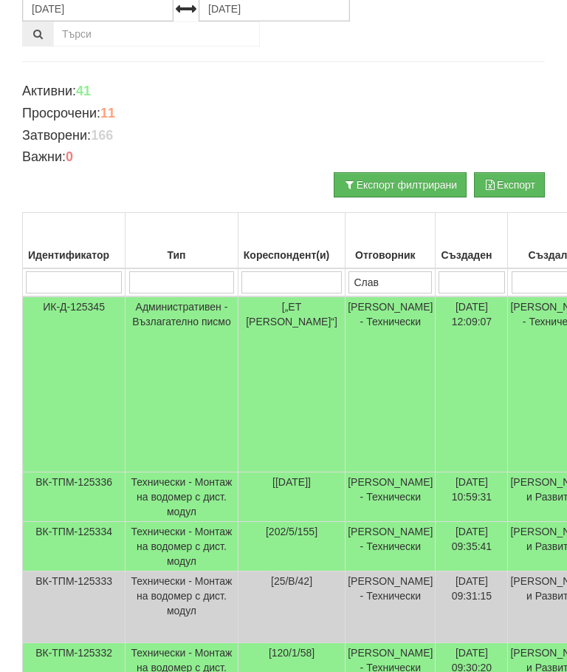
type input "Слави"
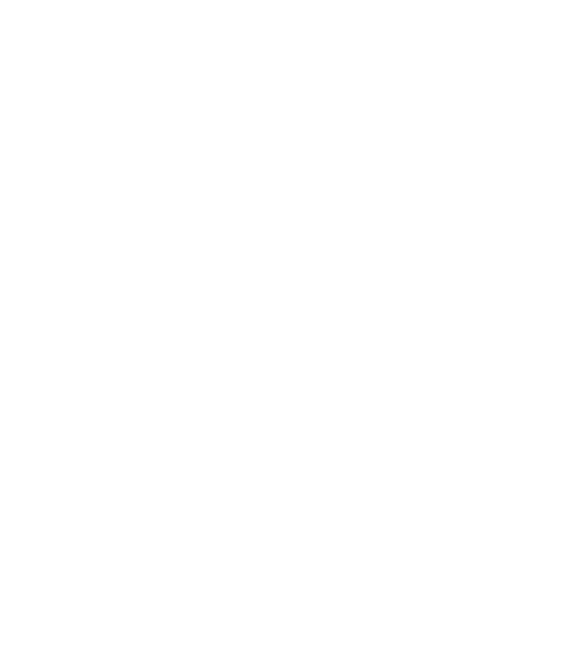
scroll to position [350, 0]
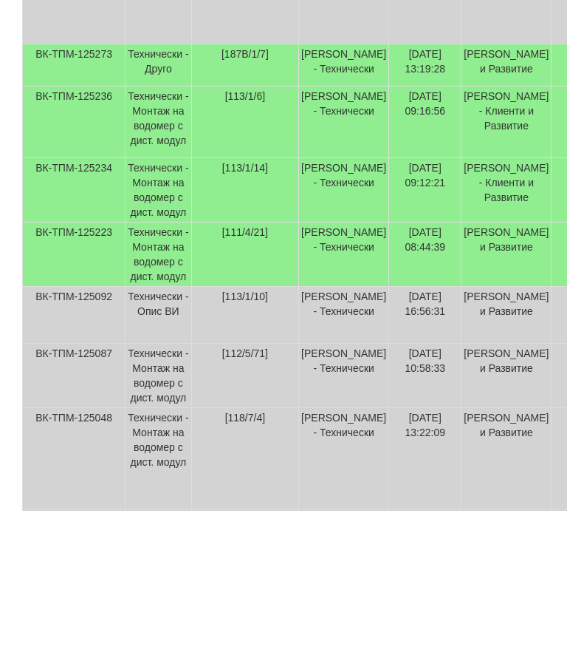
click at [160, 384] on td "Технически - Монтаж на водомер с дист. модул" at bounding box center [159, 416] width 67 height 64
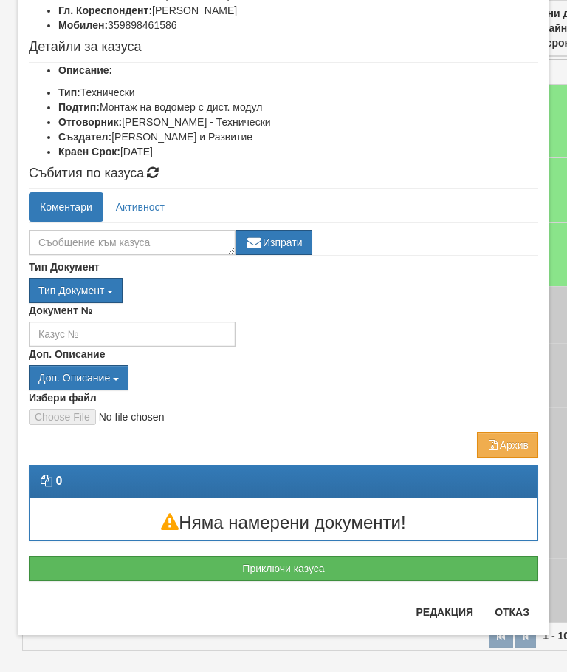
scroll to position [136, 0]
click at [533, 607] on button "Отказ" at bounding box center [512, 612] width 52 height 24
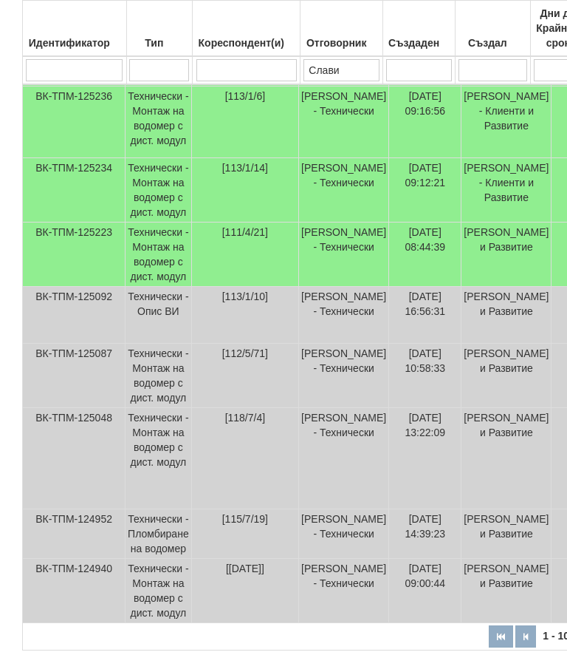
click at [166, 197] on td "Технически - Монтаж на водомер с дист. модул" at bounding box center [159, 190] width 67 height 64
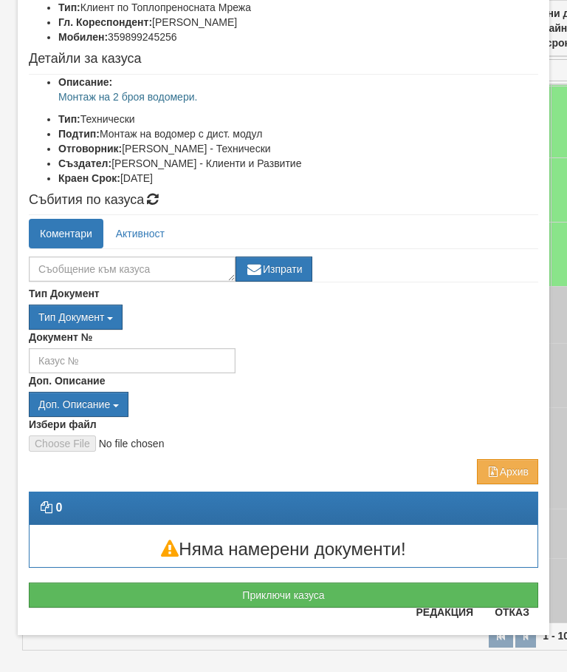
scroll to position [124, 0]
click at [524, 615] on button "Отказ" at bounding box center [512, 612] width 52 height 24
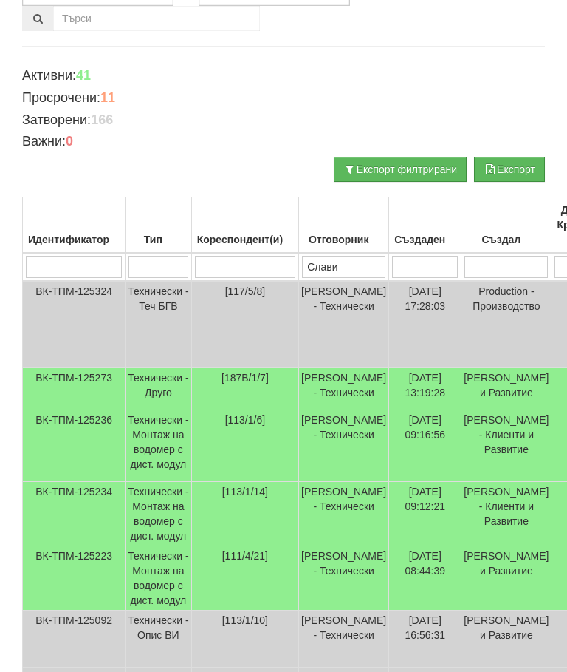
scroll to position [186, 0]
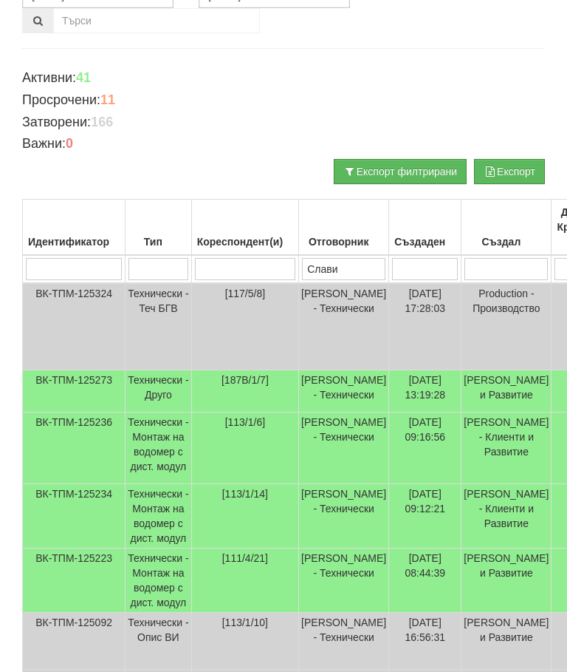
click at [361, 265] on input "Слави" at bounding box center [343, 269] width 83 height 22
type input "С"
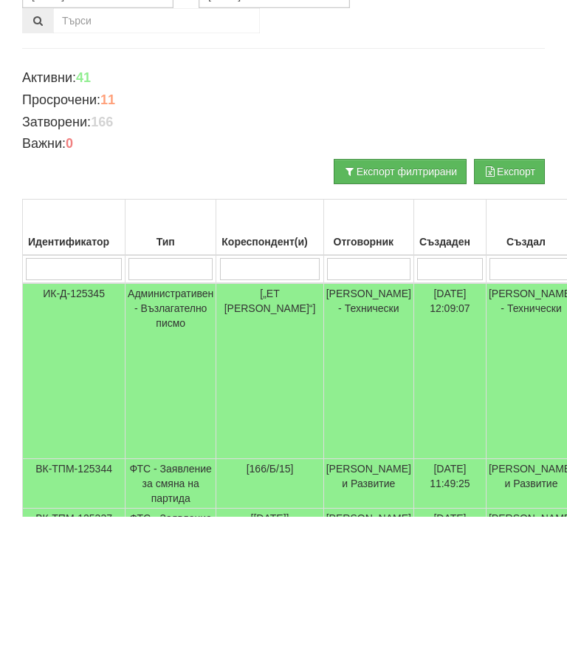
scroll to position [0, 0]
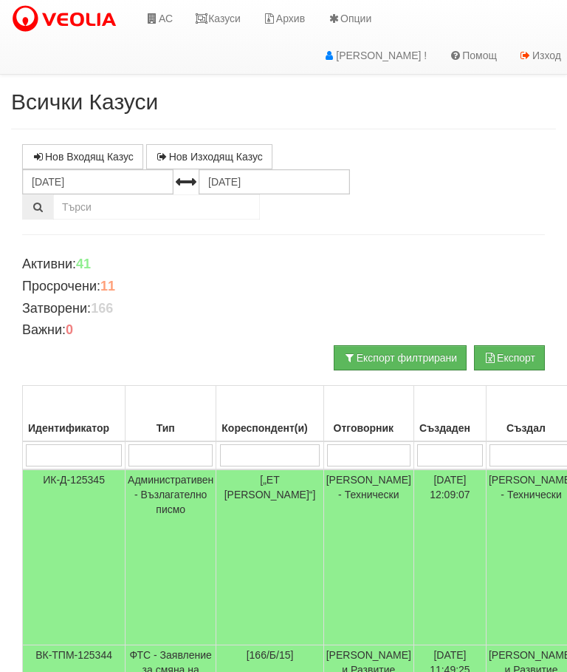
click at [222, 12] on link "Казуси" at bounding box center [218, 18] width 68 height 37
